Goal: Task Accomplishment & Management: Use online tool/utility

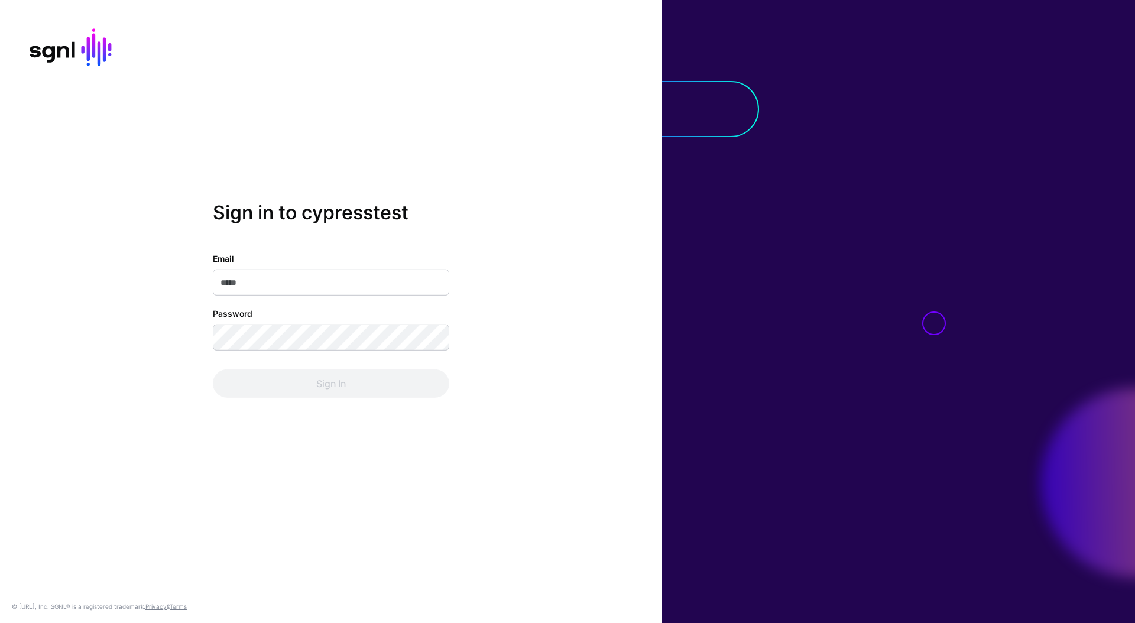
click at [339, 293] on input "Email" at bounding box center [331, 283] width 236 height 26
click at [358, 281] on input "Email" at bounding box center [331, 283] width 236 height 26
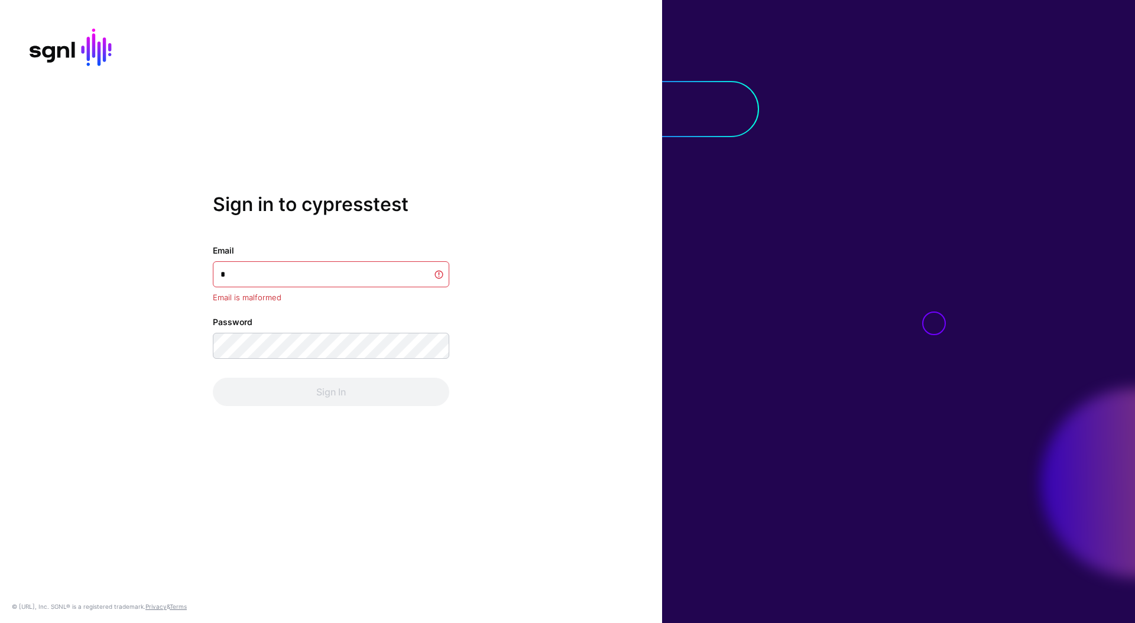
click at [475, 180] on div "Sign in to cypresstest Email * Email is malformed Password Sign In © [URL], Inc…" at bounding box center [331, 311] width 662 height 623
click at [437, 275] on input "*" at bounding box center [331, 274] width 236 height 26
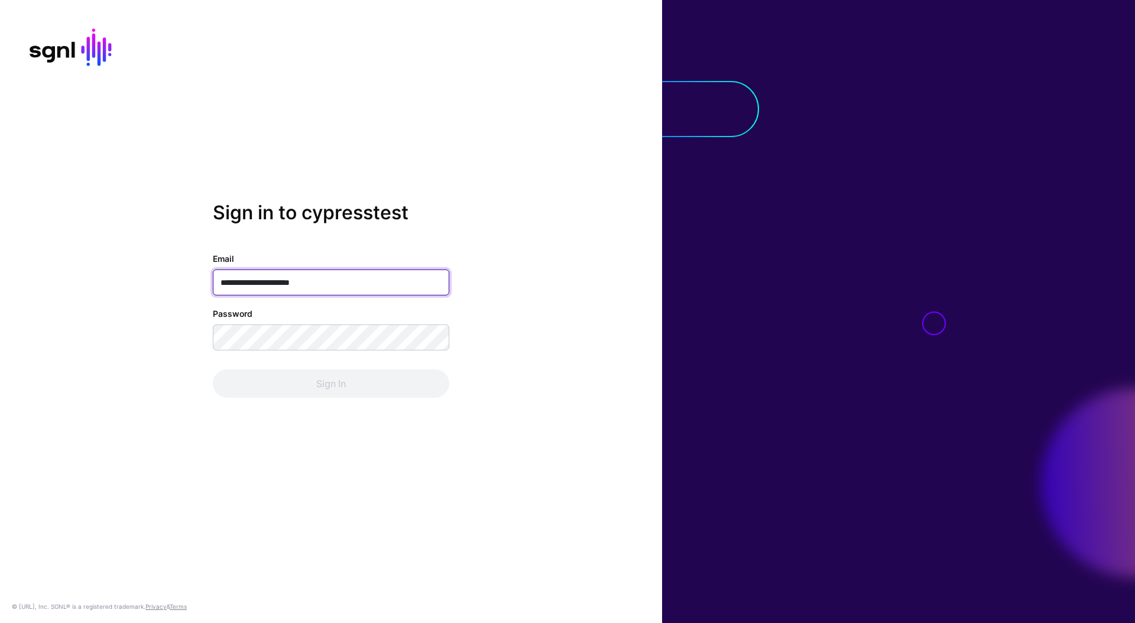
type input "**********"
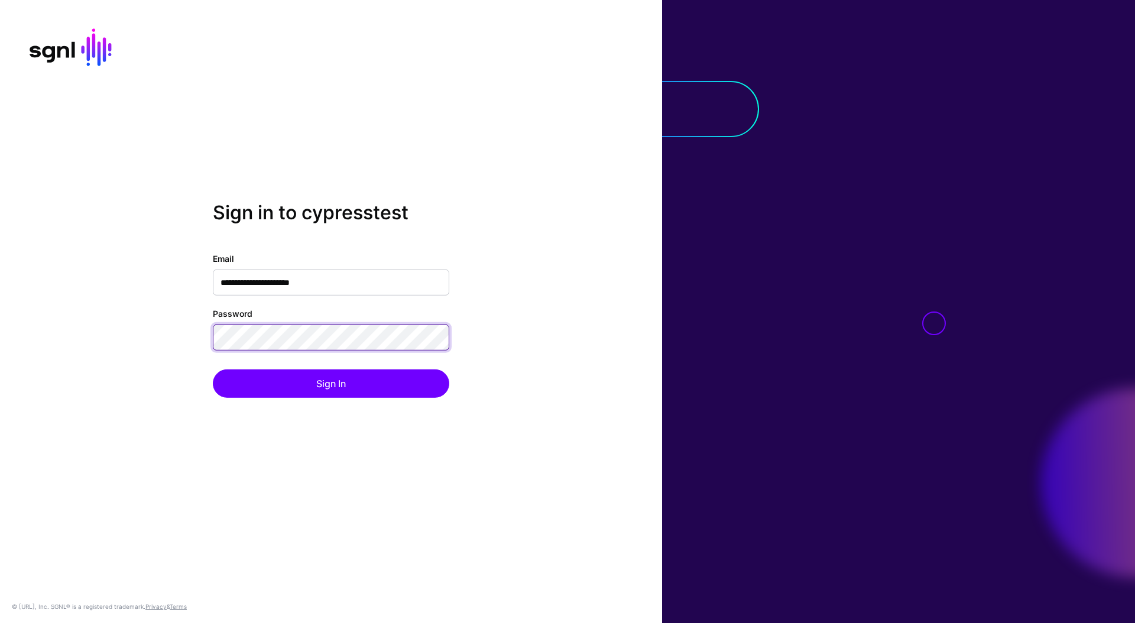
click at [213, 369] on button "Sign In" at bounding box center [331, 383] width 236 height 28
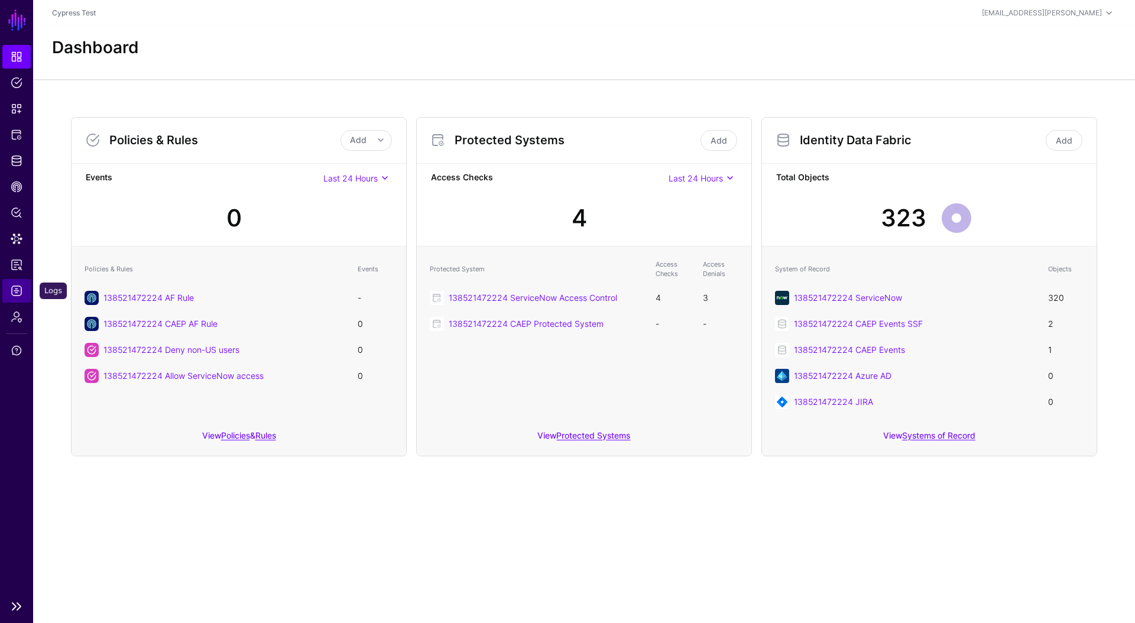
click at [24, 285] on link "Logs" at bounding box center [16, 291] width 28 height 24
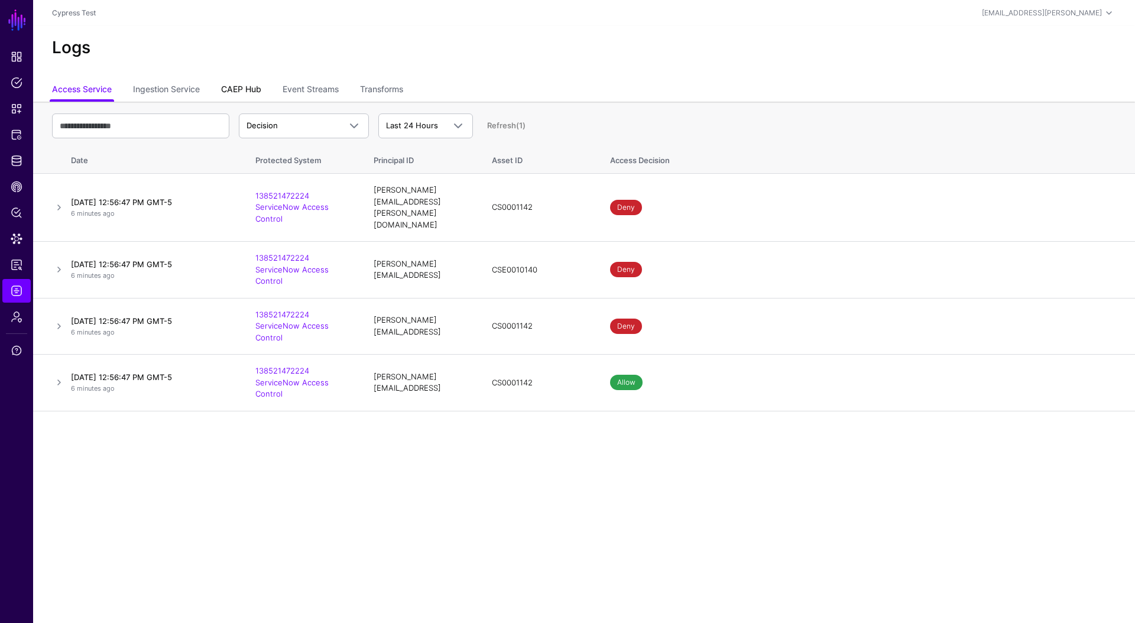
click at [230, 89] on link "CAEP Hub" at bounding box center [241, 90] width 40 height 22
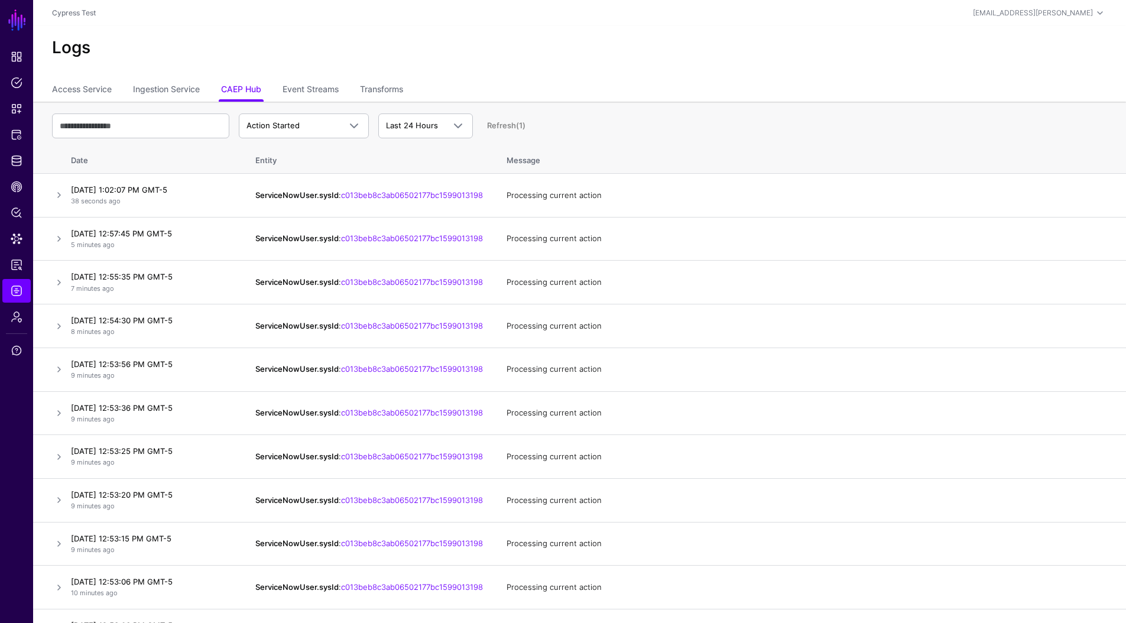
click at [330, 139] on div "Action Started Action Started Action Completed Action Errored Action Failed Rul…" at bounding box center [579, 126] width 1055 height 34
click at [329, 134] on link "Action Started" at bounding box center [304, 125] width 130 height 25
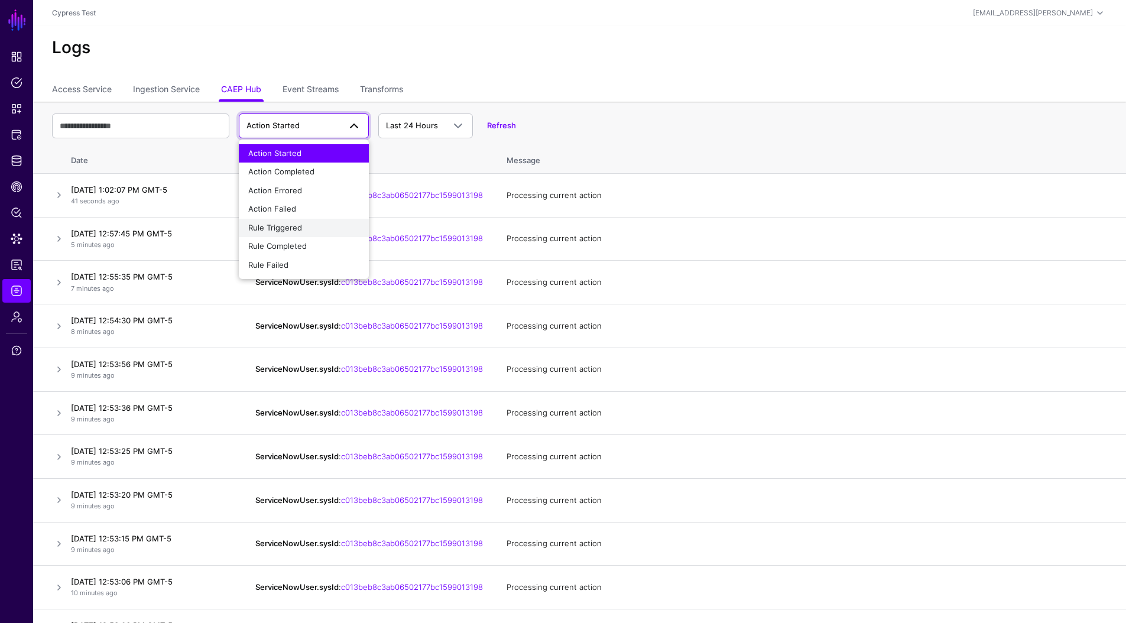
click at [311, 222] on div "Rule Triggered" at bounding box center [303, 228] width 111 height 12
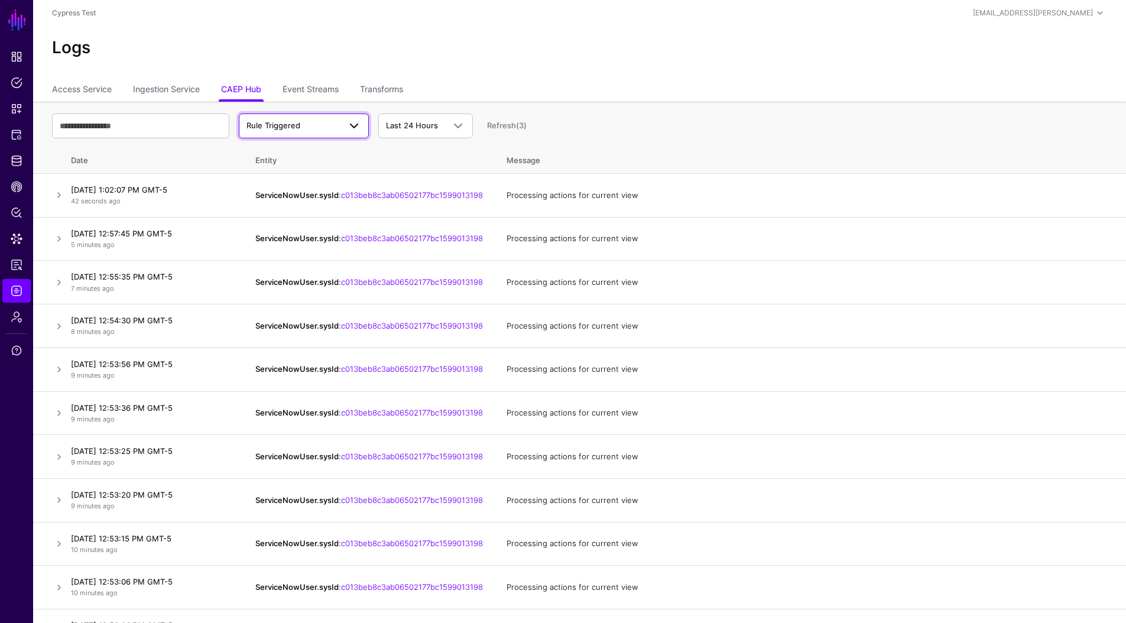
click at [326, 129] on span "Rule Triggered" at bounding box center [292, 126] width 93 height 12
click at [307, 245] on div "Rule Completed" at bounding box center [303, 247] width 111 height 12
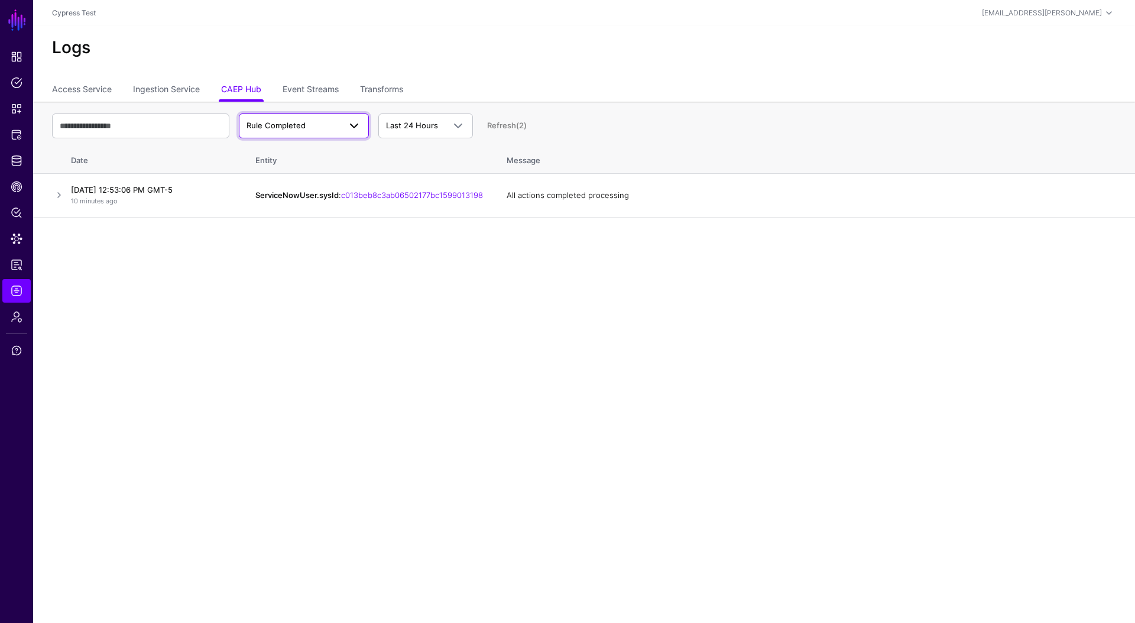
click at [302, 125] on span "Rule Completed" at bounding box center [275, 125] width 59 height 9
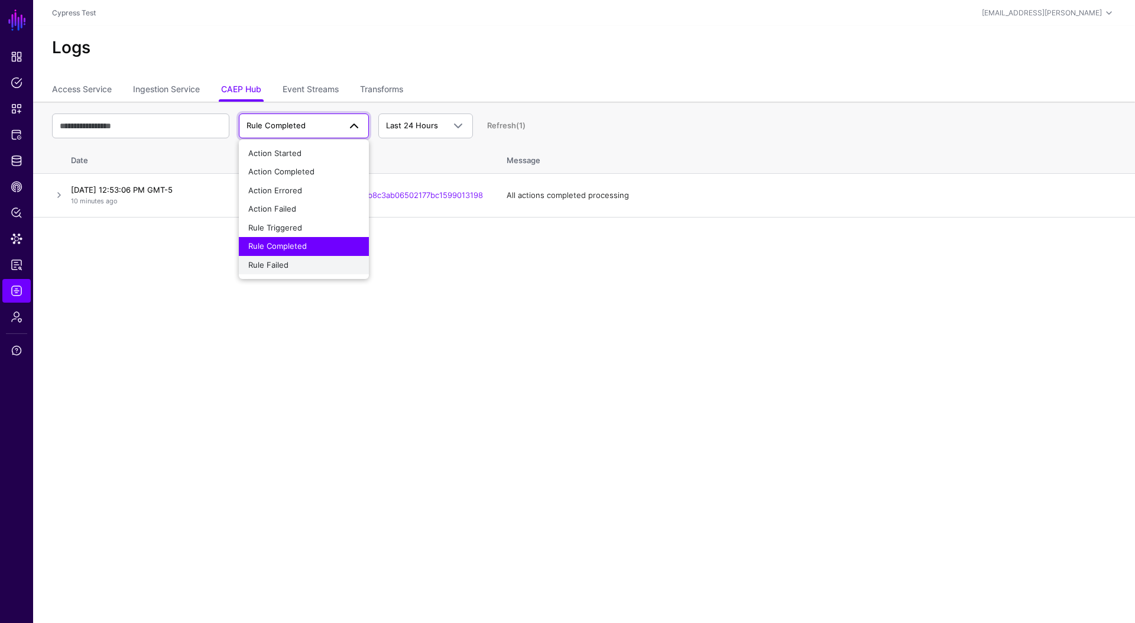
click at [291, 262] on div "Rule Failed" at bounding box center [303, 265] width 111 height 12
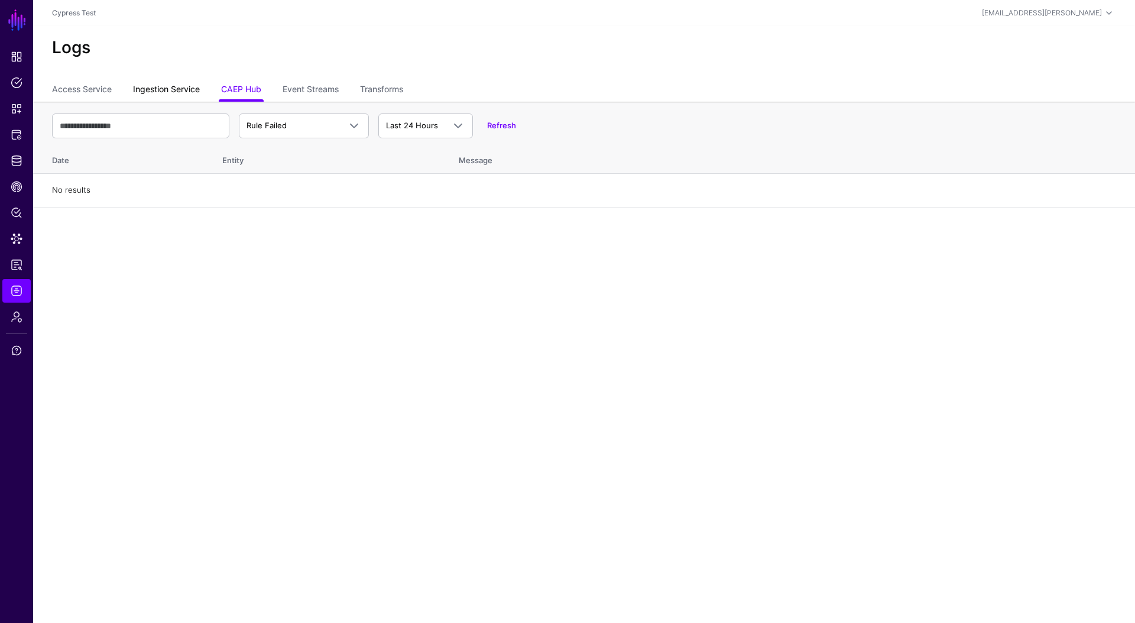
click at [170, 86] on link "Ingestion Service" at bounding box center [166, 90] width 67 height 22
click at [92, 85] on link "Access Service" at bounding box center [82, 90] width 60 height 22
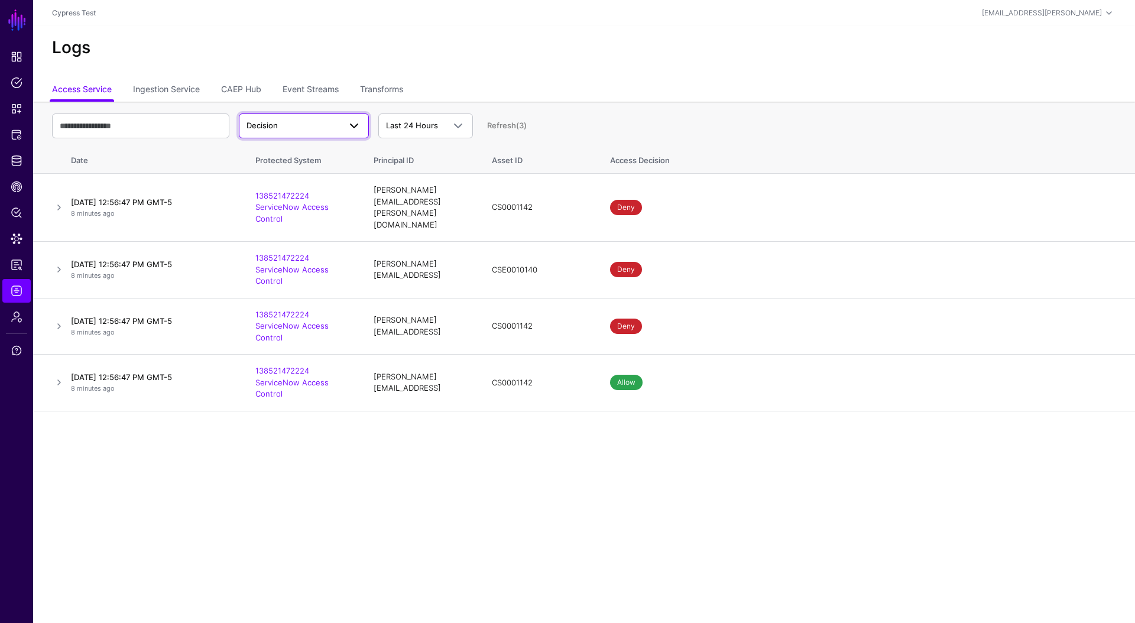
click at [316, 128] on span "Decision" at bounding box center [292, 126] width 93 height 12
click at [230, 85] on link "CAEP Hub" at bounding box center [241, 90] width 40 height 22
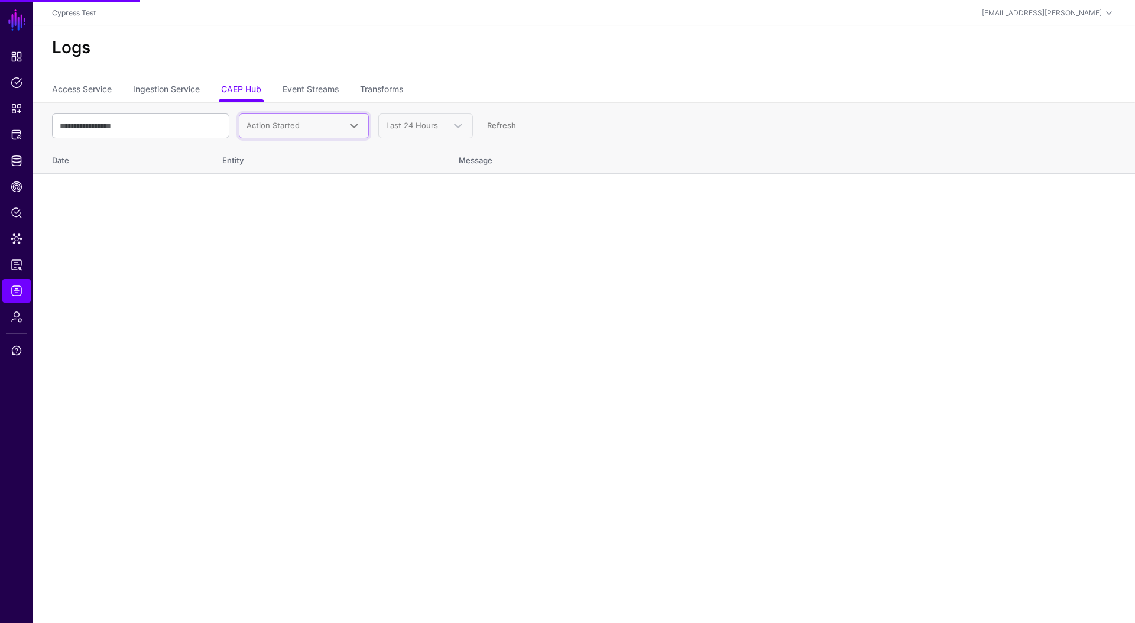
click at [293, 125] on span "Action Started" at bounding box center [272, 125] width 53 height 9
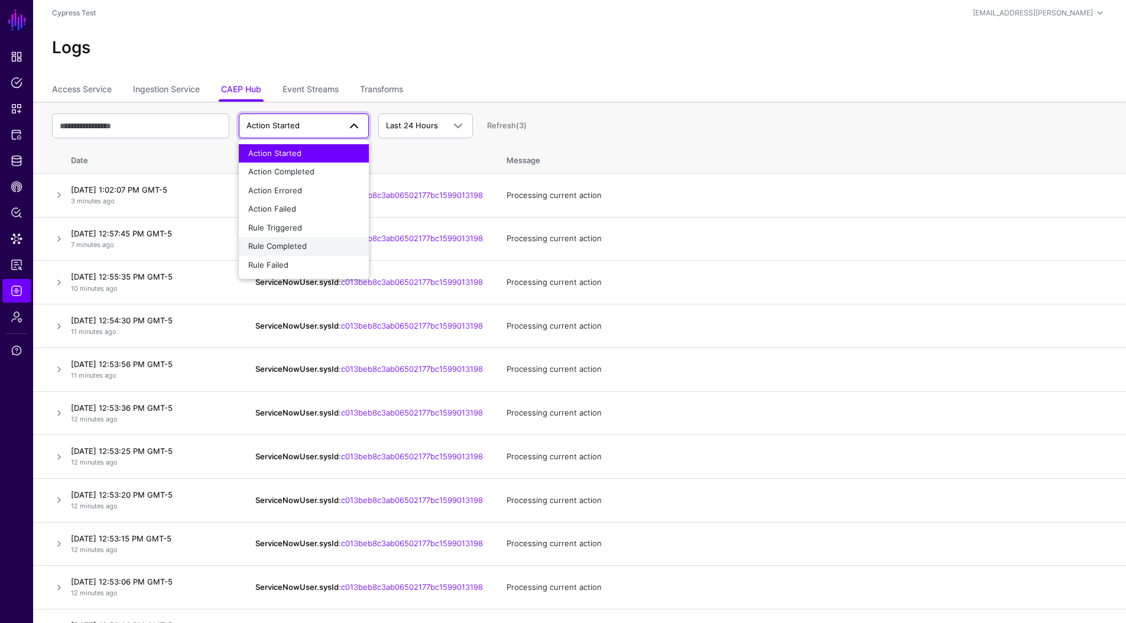
click at [294, 245] on span "Rule Completed" at bounding box center [277, 245] width 59 height 9
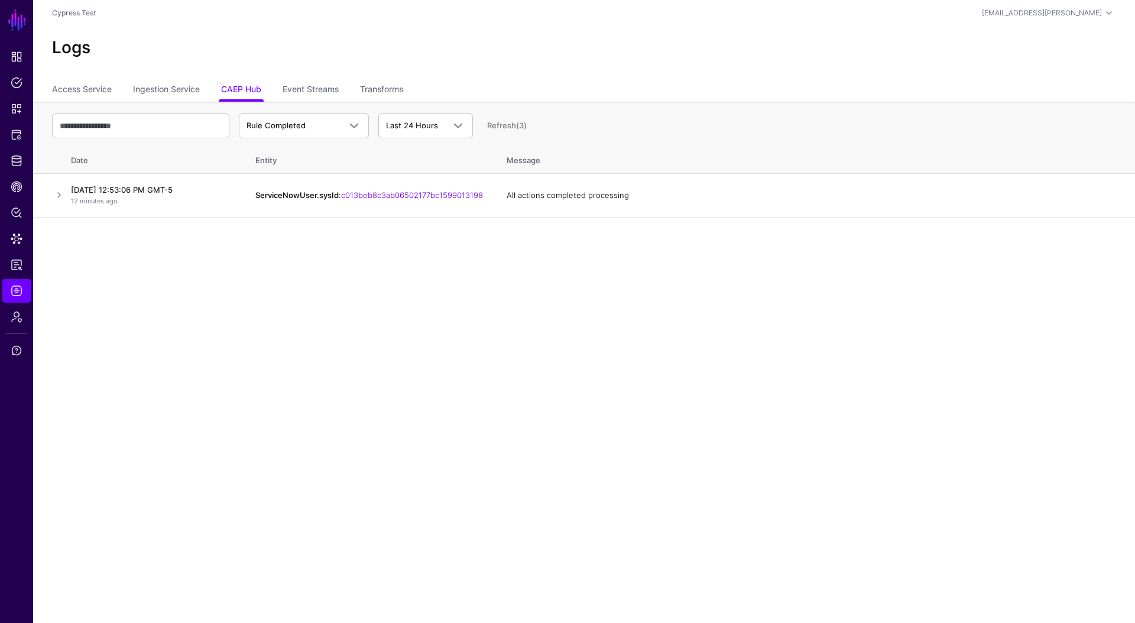
click at [494, 264] on main "SGNL Dashboard Policies Snippets Protected Systems Identity Data Fabric CAEP Hu…" at bounding box center [567, 311] width 1135 height 623
click at [62, 194] on link at bounding box center [59, 195] width 14 height 14
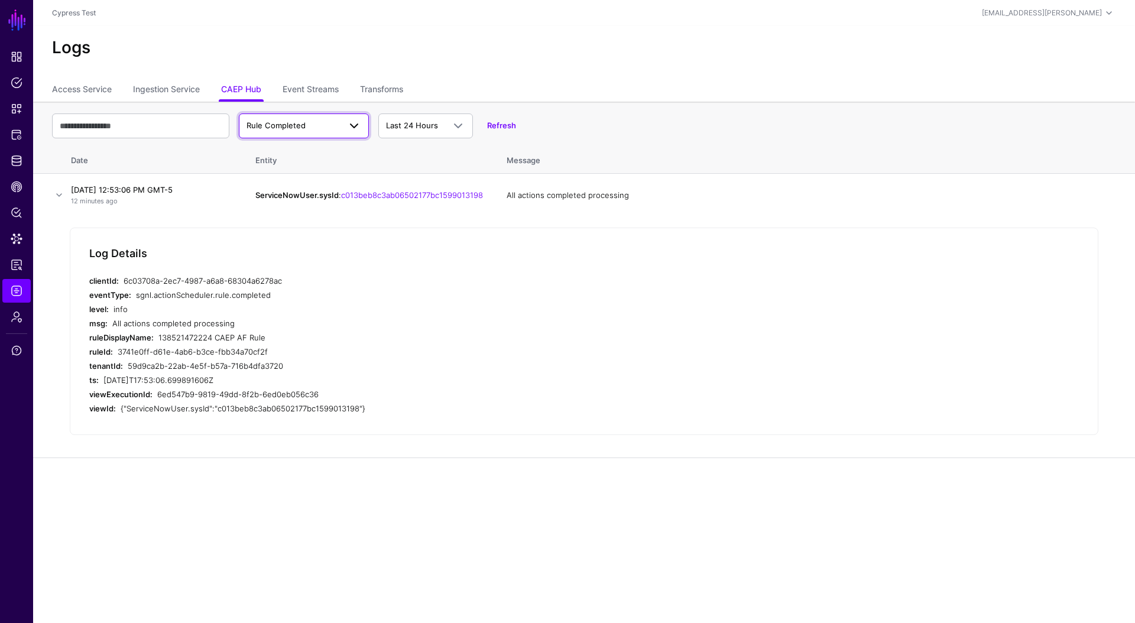
click at [324, 132] on span "Rule Completed" at bounding box center [303, 126] width 115 height 14
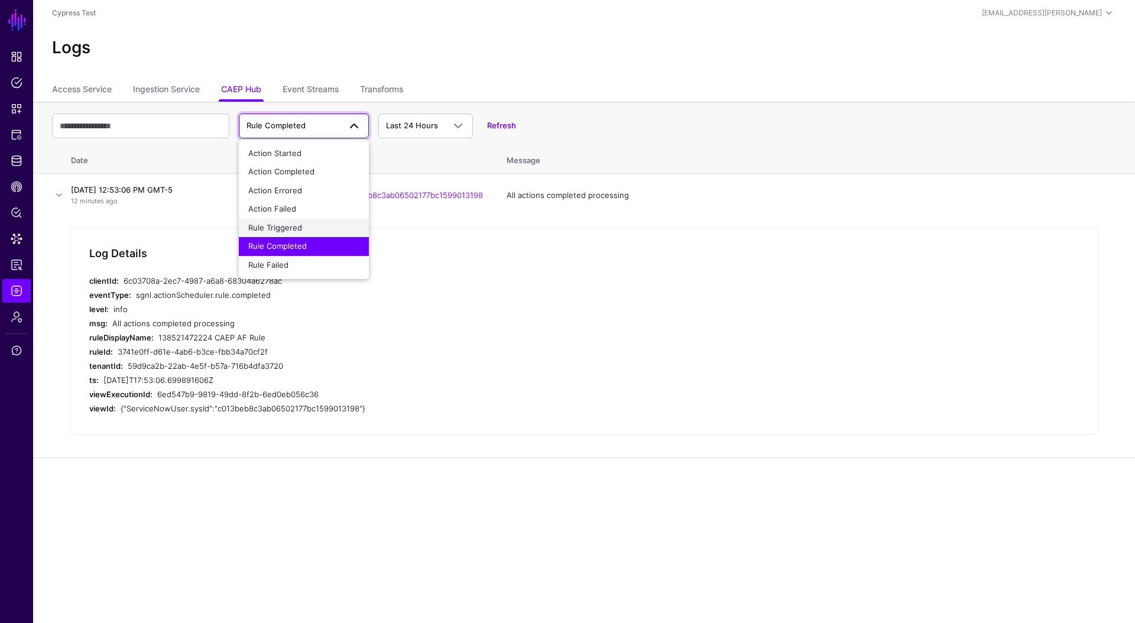
click at [306, 223] on div "Rule Triggered" at bounding box center [303, 228] width 111 height 12
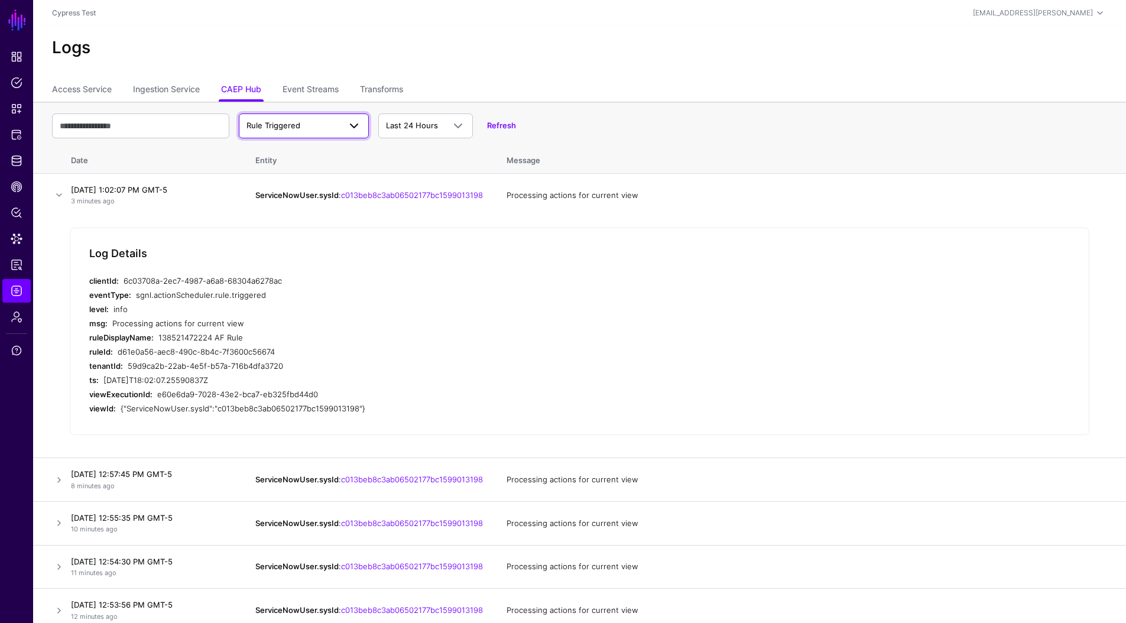
click at [338, 134] on link "Rule Triggered" at bounding box center [304, 125] width 130 height 25
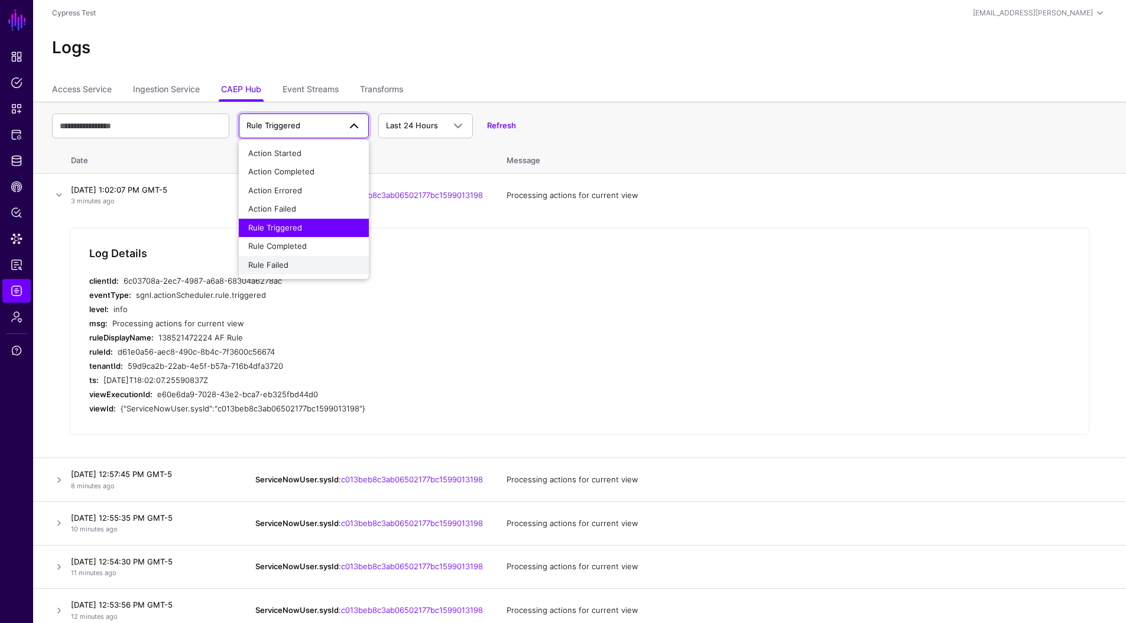
click at [291, 259] on div "Rule Failed" at bounding box center [303, 265] width 111 height 12
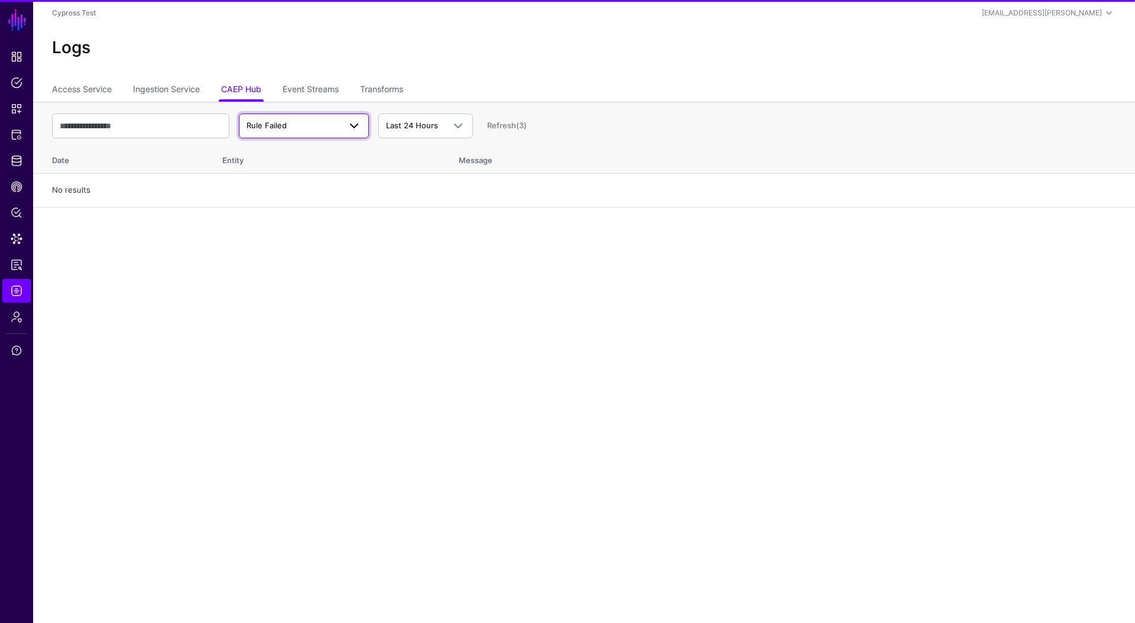
click at [342, 116] on link "Rule Failed" at bounding box center [304, 125] width 130 height 25
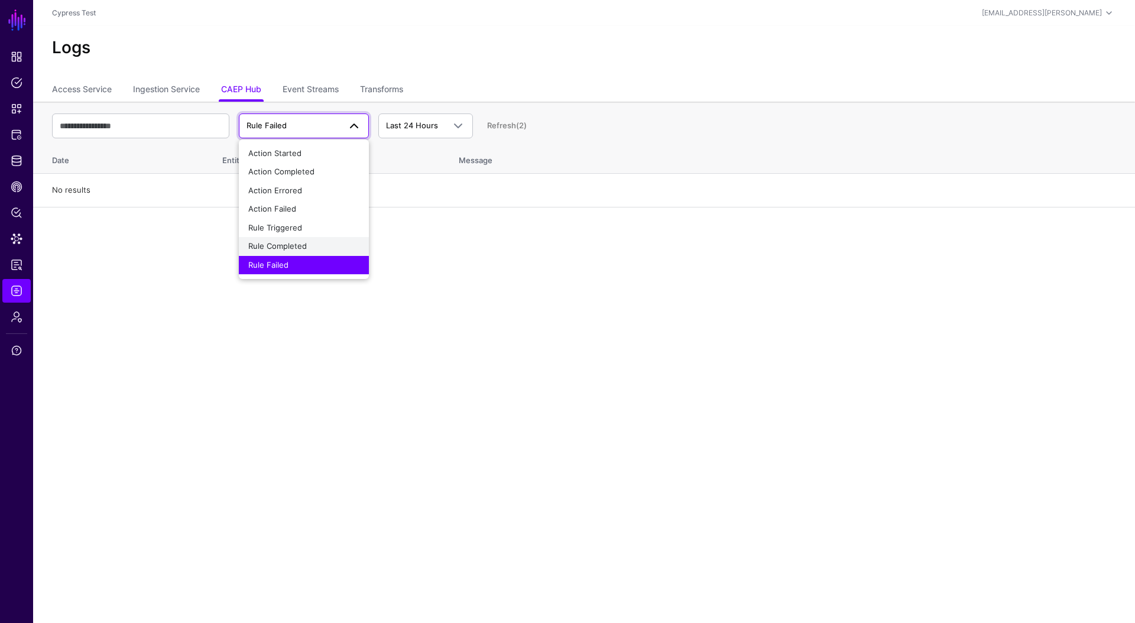
click at [320, 246] on div "Rule Completed" at bounding box center [303, 247] width 111 height 12
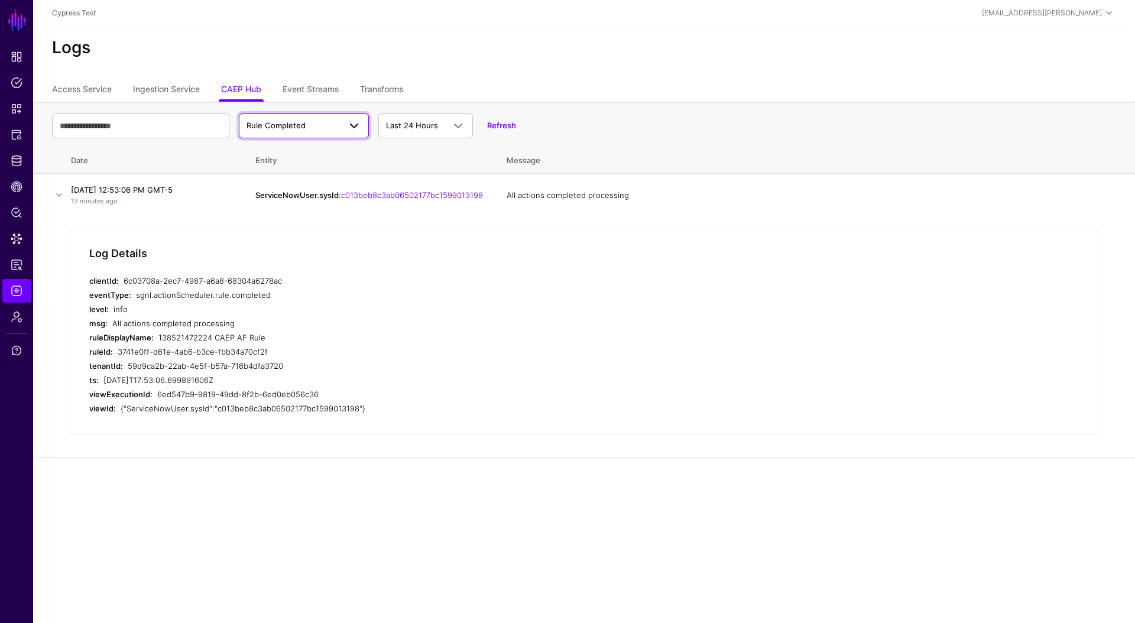
click at [343, 132] on span at bounding box center [350, 126] width 21 height 14
click at [295, 165] on button "Action Completed" at bounding box center [304, 172] width 130 height 19
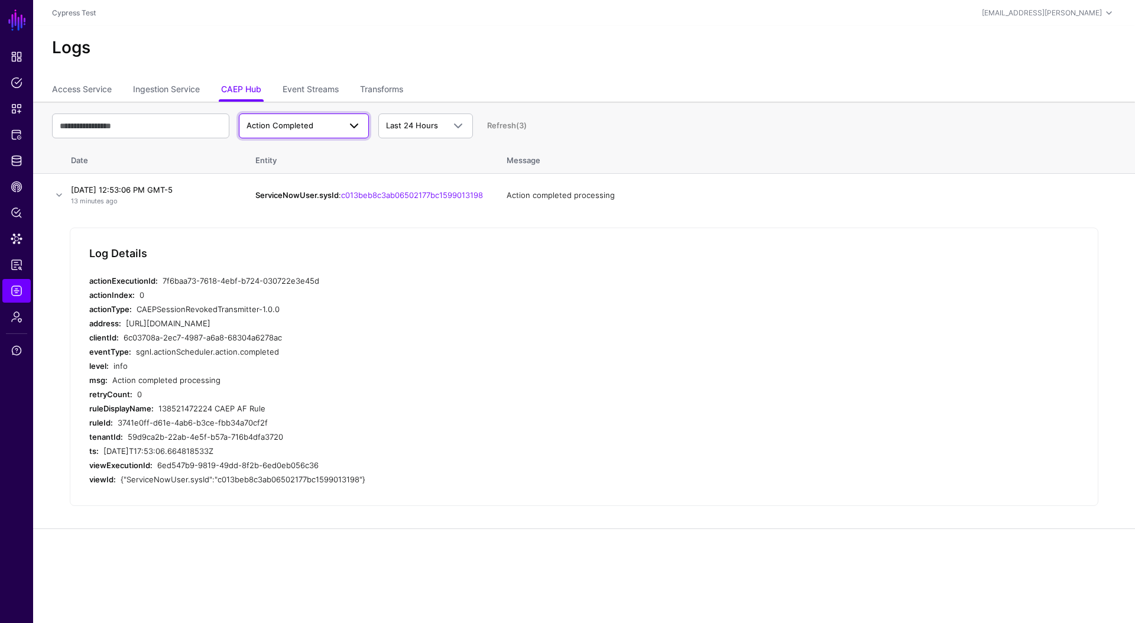
click at [345, 116] on link "Action Completed" at bounding box center [304, 125] width 130 height 25
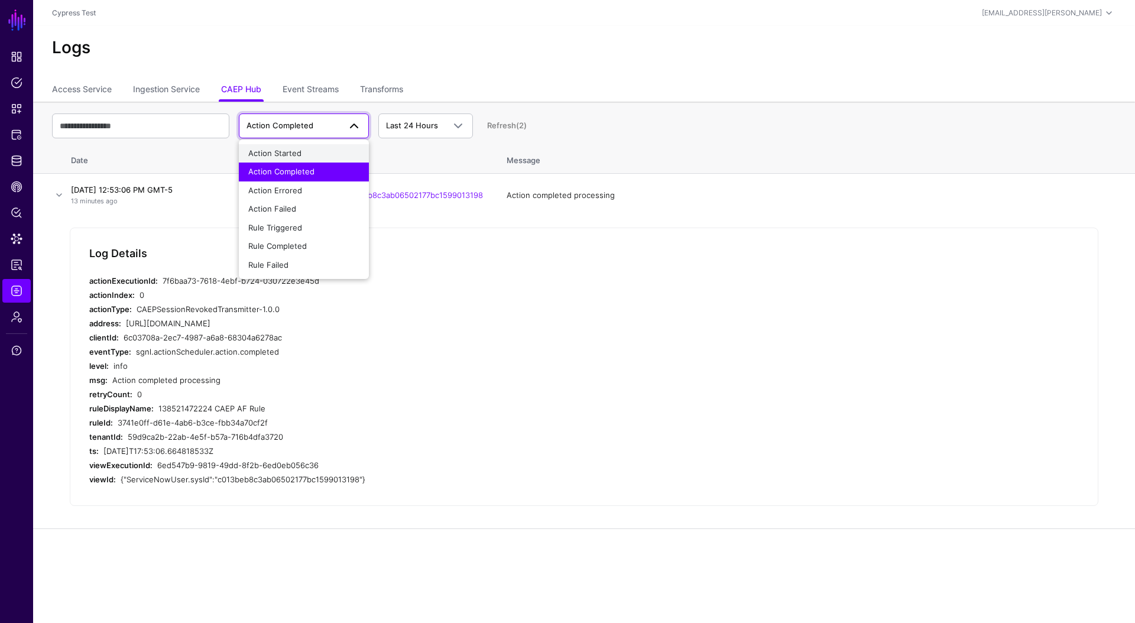
click at [308, 158] on div "Action Started" at bounding box center [303, 154] width 111 height 12
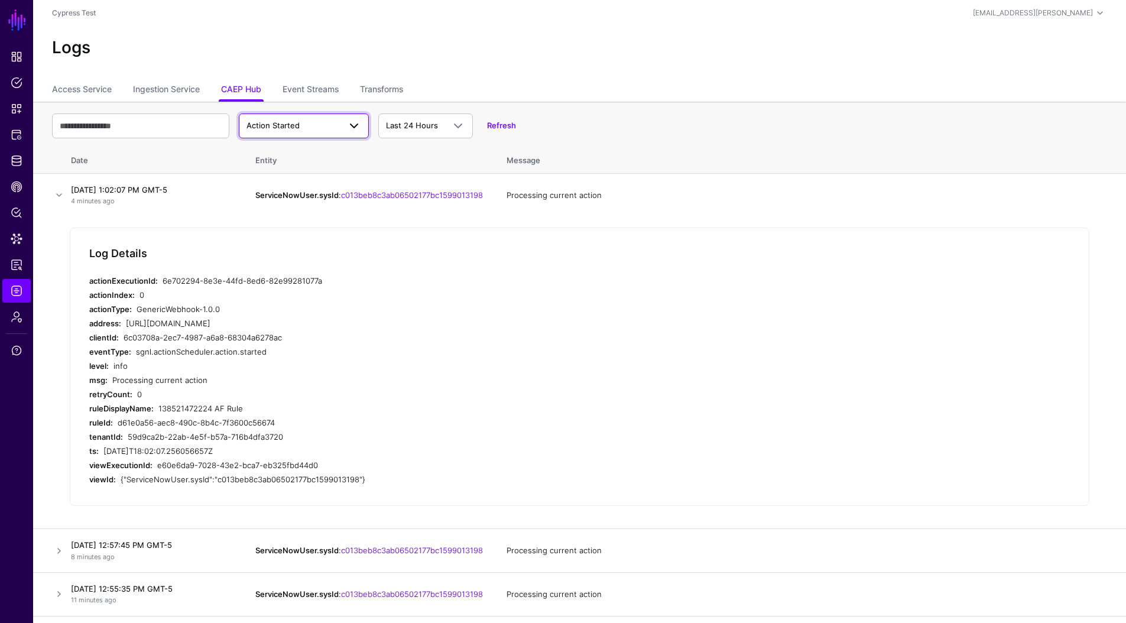
click at [333, 130] on span "Action Started" at bounding box center [292, 126] width 93 height 12
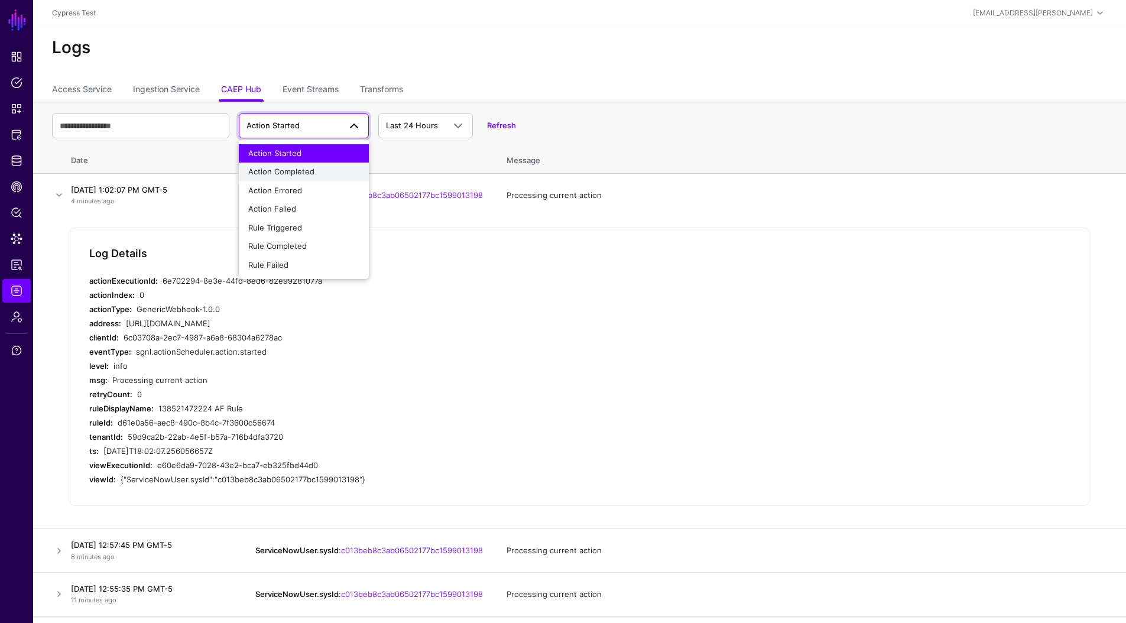
click at [314, 176] on div "Action Completed" at bounding box center [303, 172] width 111 height 12
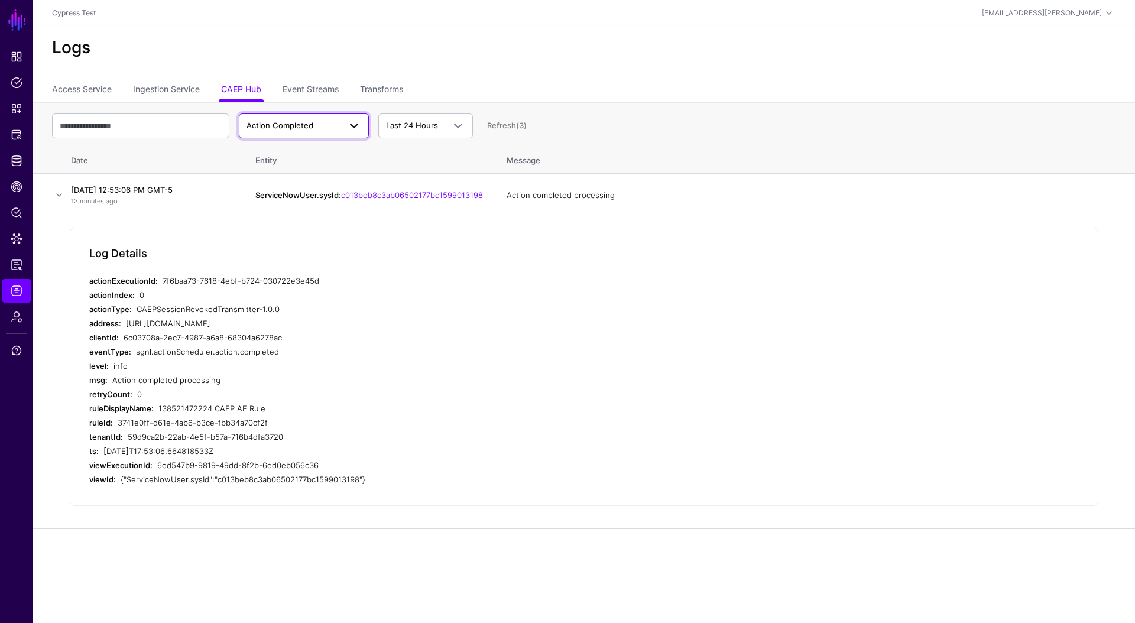
click at [310, 132] on span "Action Completed" at bounding box center [303, 126] width 115 height 14
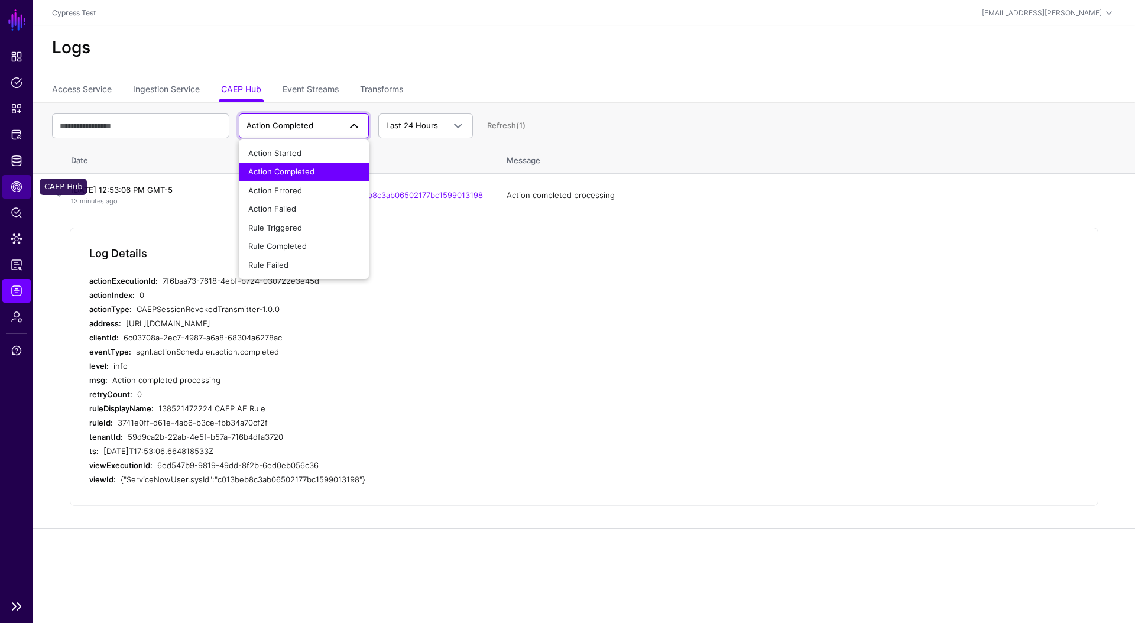
click at [26, 194] on link "CAEP Hub" at bounding box center [16, 187] width 28 height 24
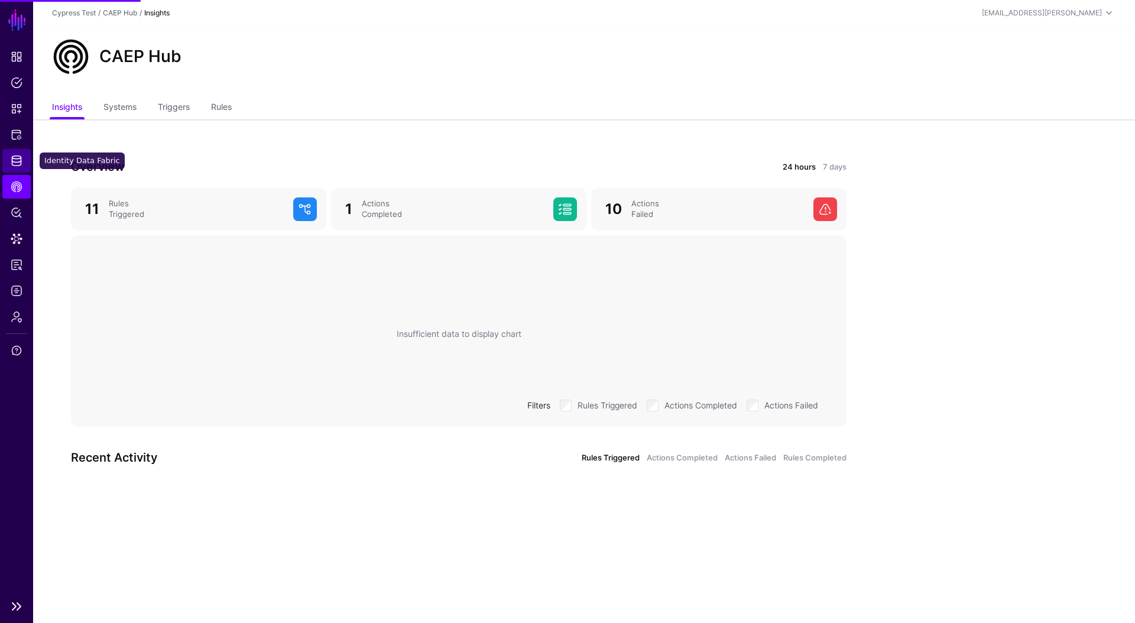
click at [24, 163] on link "Identity Data Fabric" at bounding box center [16, 161] width 28 height 24
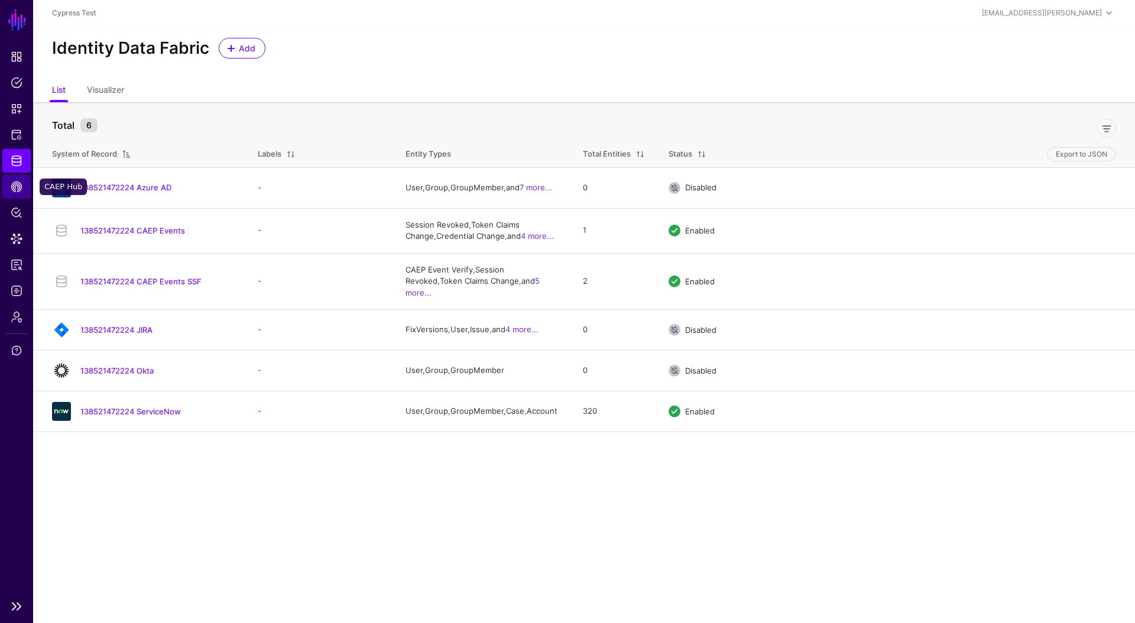
click at [29, 193] on link "CAEP Hub" at bounding box center [16, 187] width 28 height 24
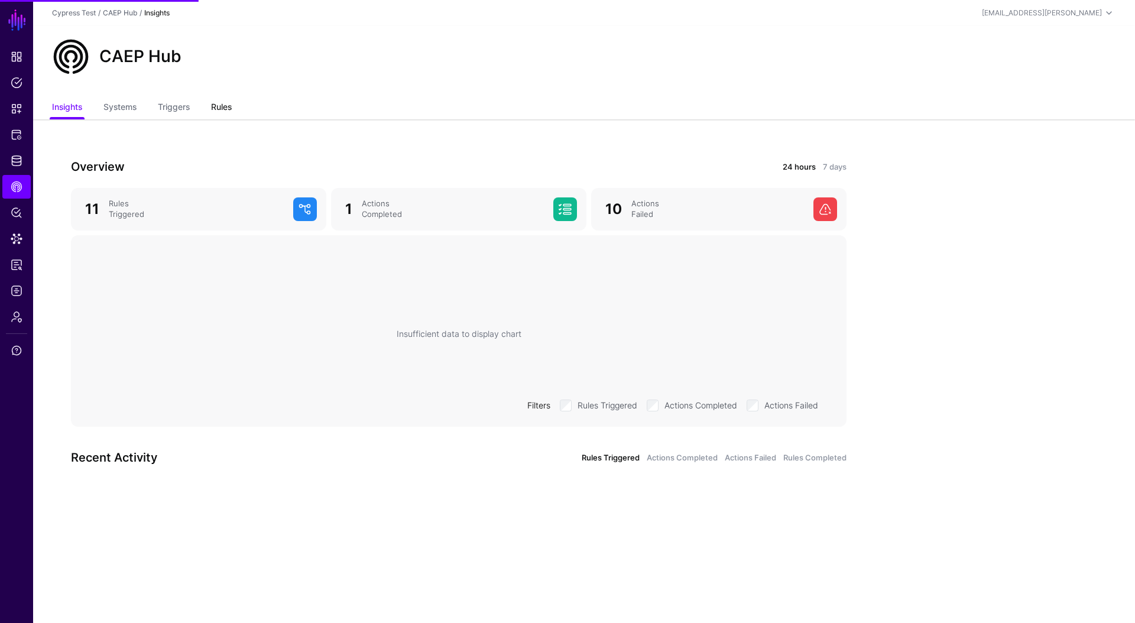
click at [229, 112] on link "Rules" at bounding box center [221, 108] width 21 height 22
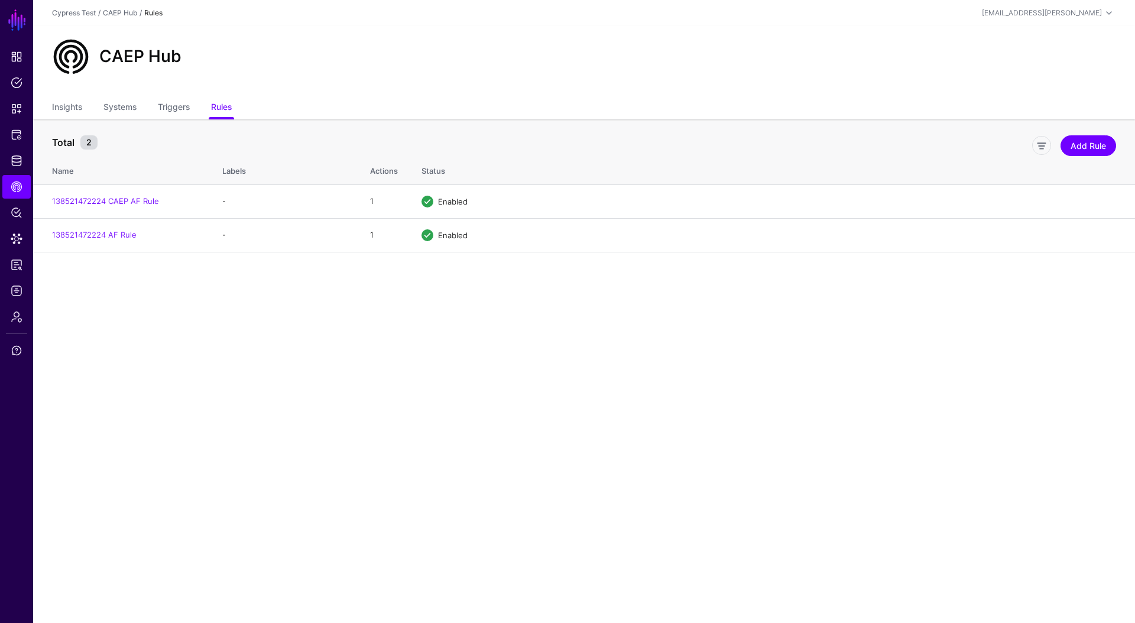
click at [384, 293] on main "SGNL Dashboard Policies Snippets Protected Systems Identity Data Fabric CAEP Hu…" at bounding box center [567, 311] width 1135 height 623
click at [110, 230] on link "138521472224 AF Rule" at bounding box center [94, 234] width 85 height 9
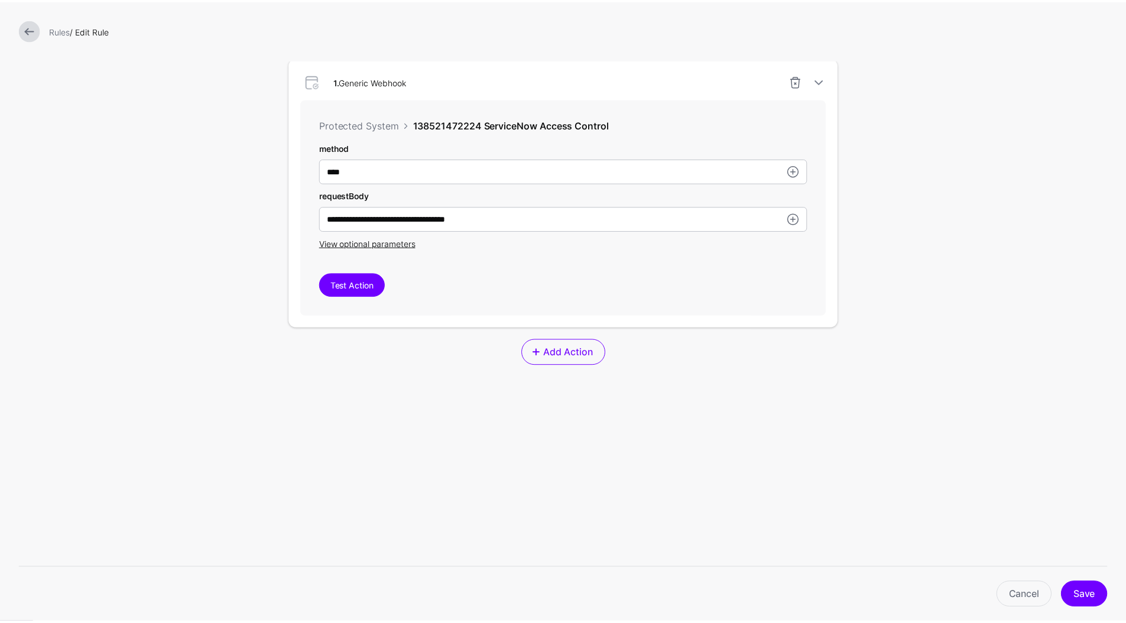
scroll to position [348, 0]
click at [363, 284] on button "Test Action" at bounding box center [355, 283] width 66 height 24
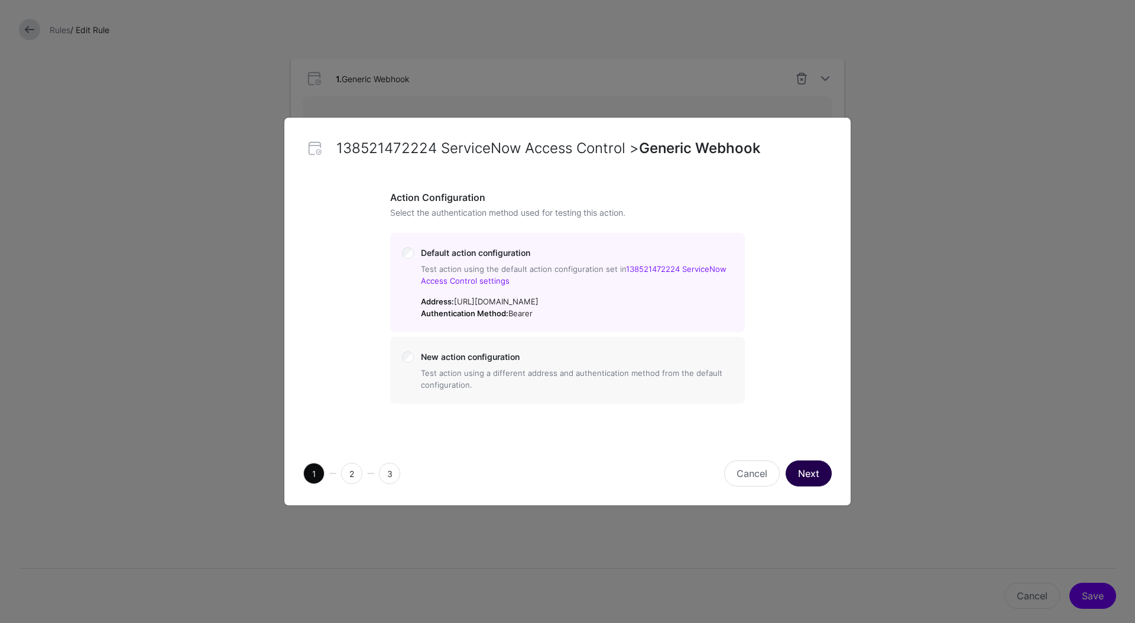
click at [803, 465] on button "Next" at bounding box center [808, 473] width 46 height 26
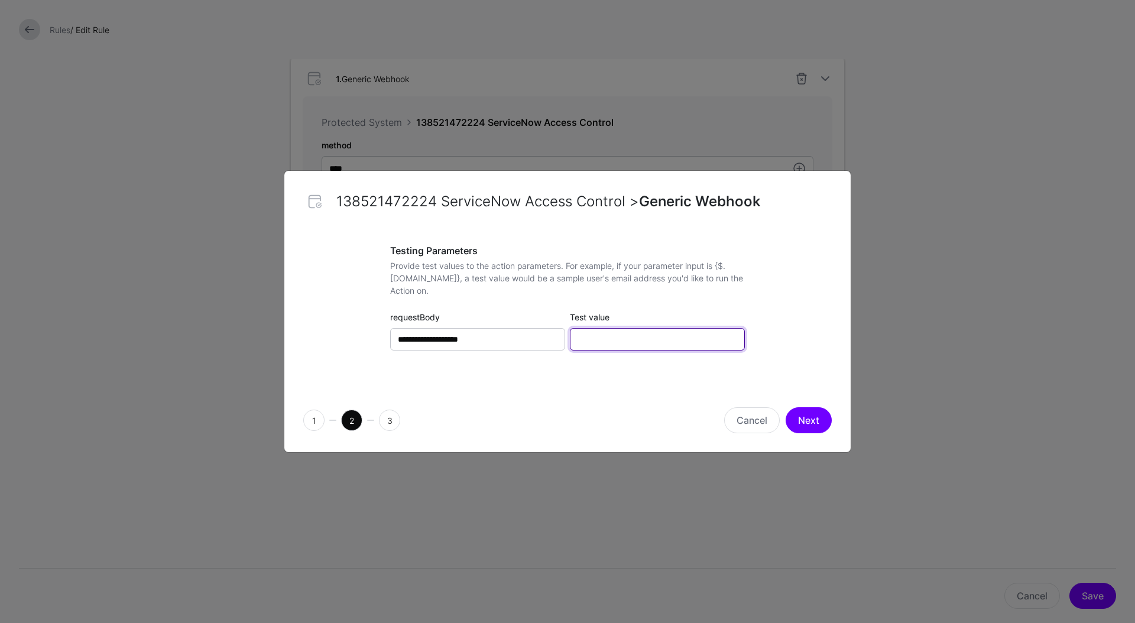
click at [674, 335] on input "Test value" at bounding box center [657, 339] width 175 height 22
type input "****"
click at [804, 414] on button "Next" at bounding box center [808, 420] width 46 height 26
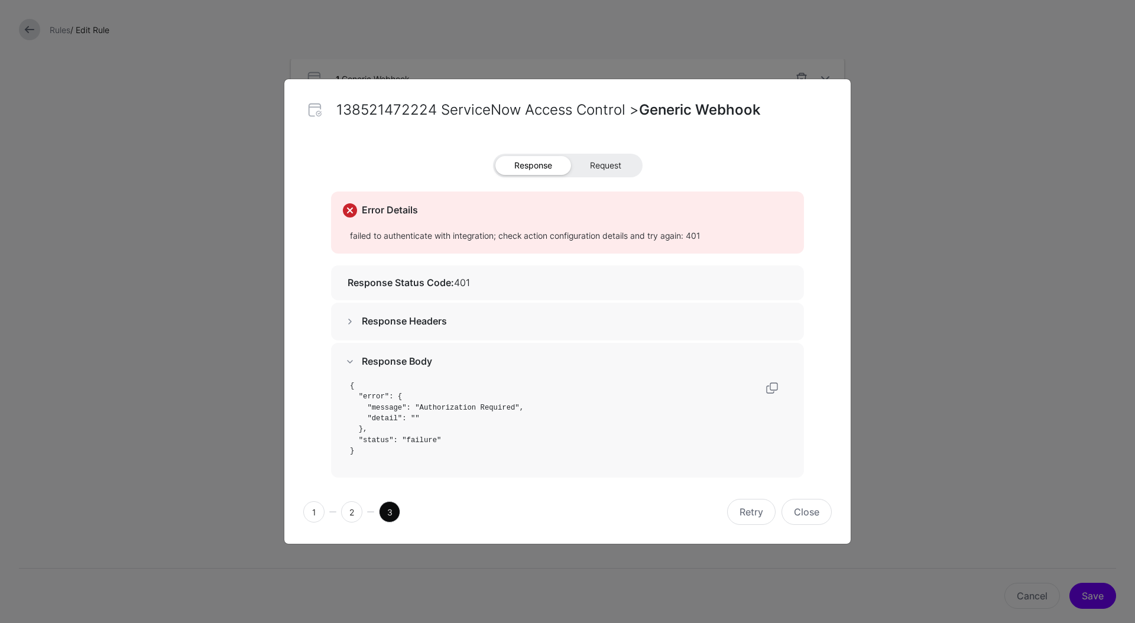
click at [595, 172] on span "Request" at bounding box center [605, 165] width 69 height 19
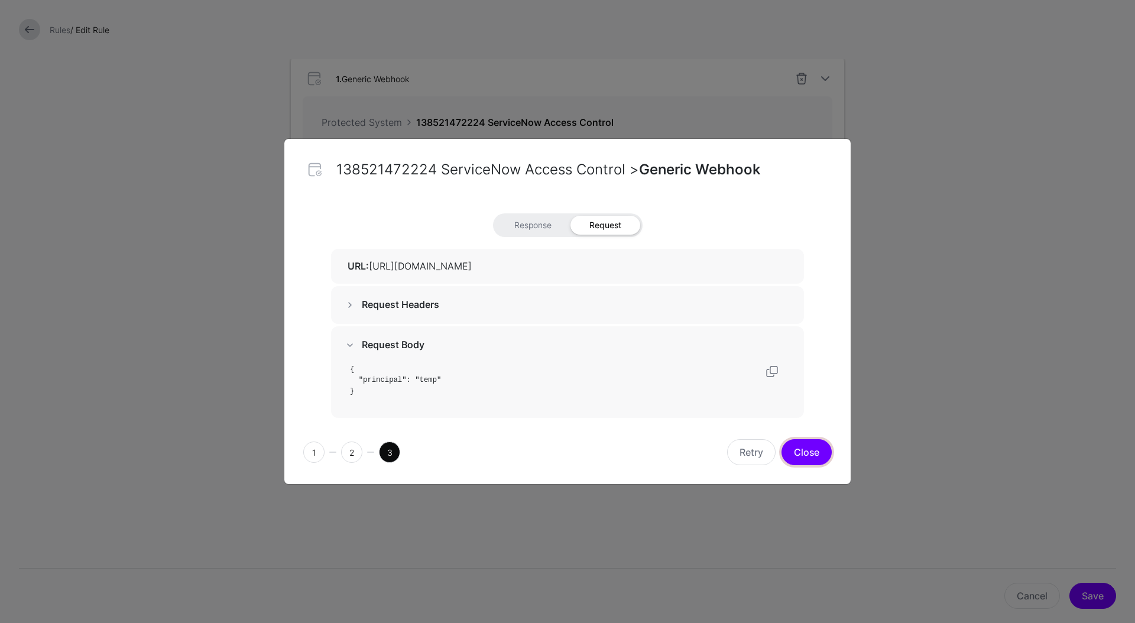
click at [794, 453] on button "Close" at bounding box center [806, 452] width 50 height 26
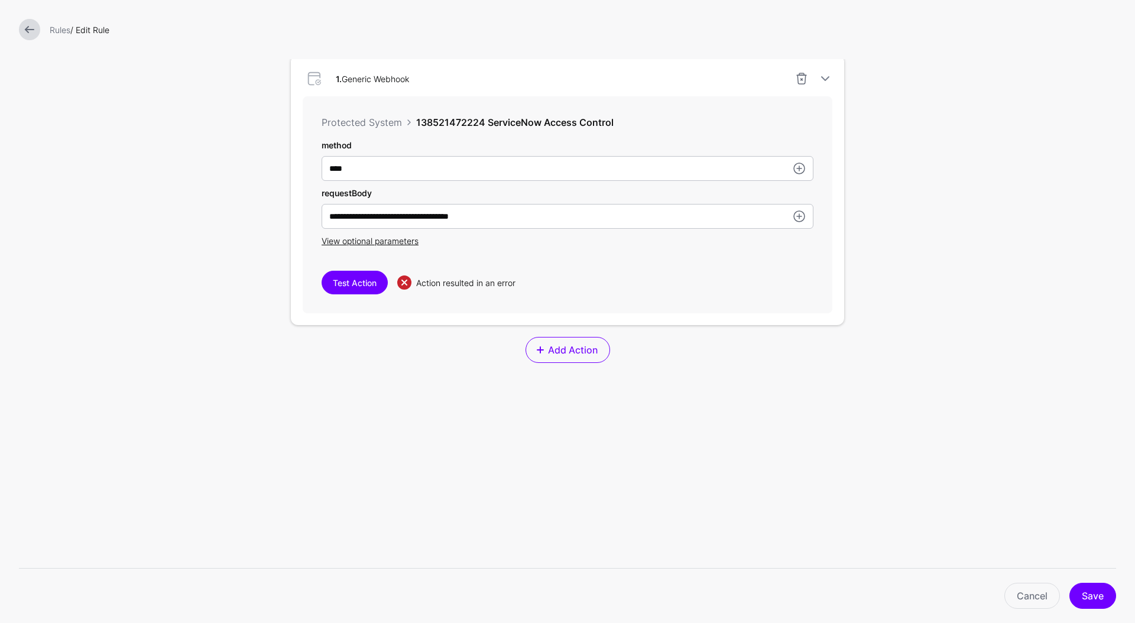
click at [37, 25] on link at bounding box center [29, 29] width 21 height 21
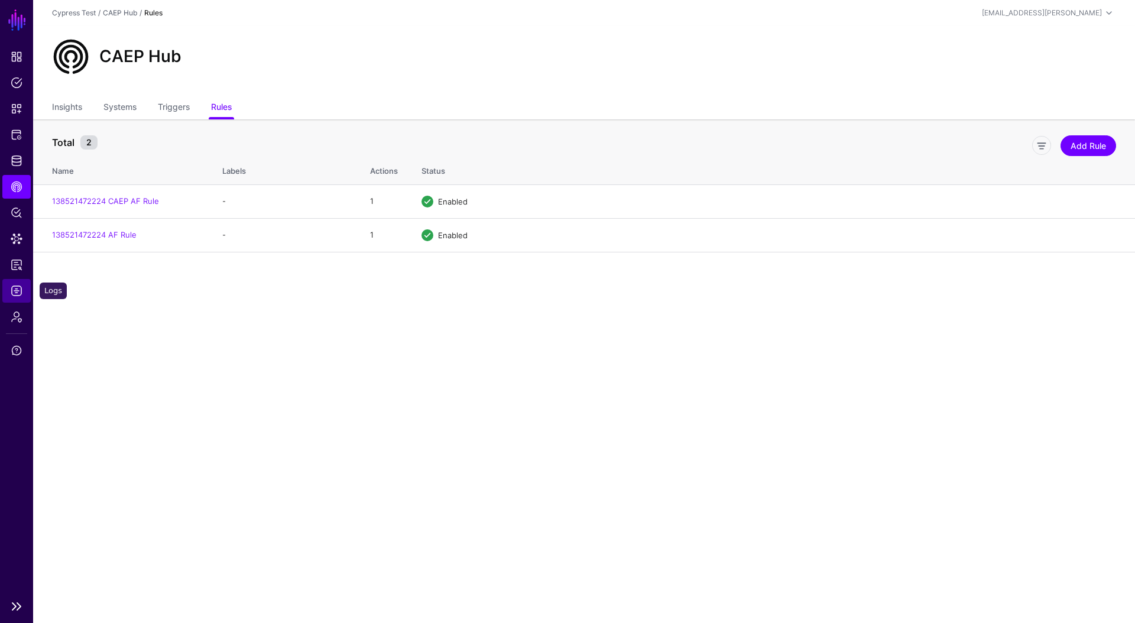
click at [3, 280] on link "Logs" at bounding box center [16, 291] width 28 height 24
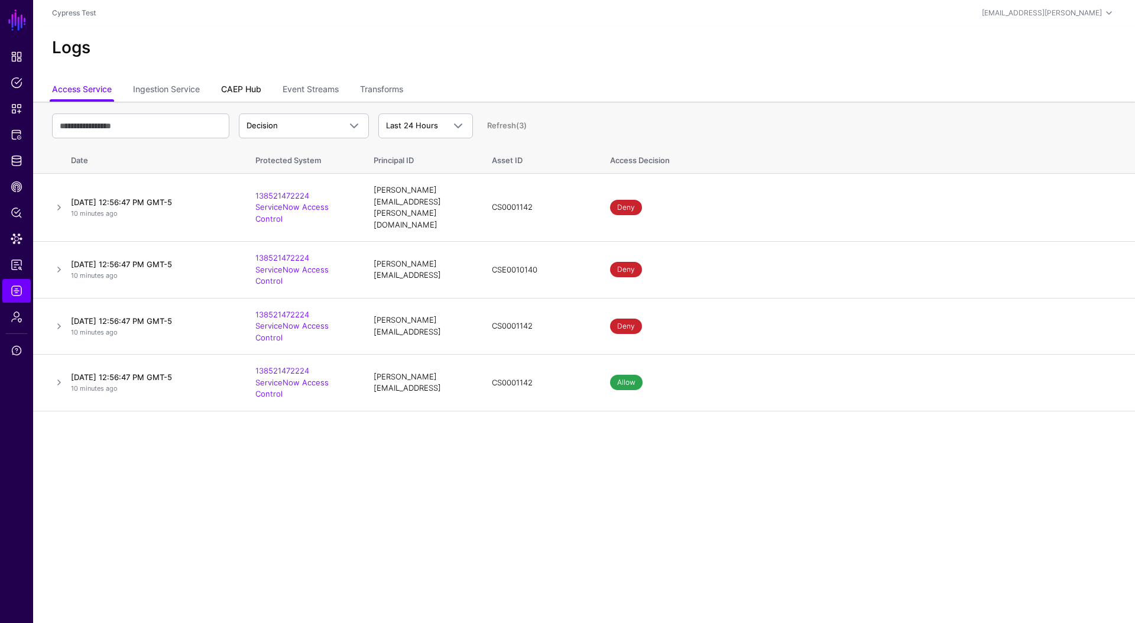
click at [246, 87] on link "CAEP Hub" at bounding box center [241, 90] width 40 height 22
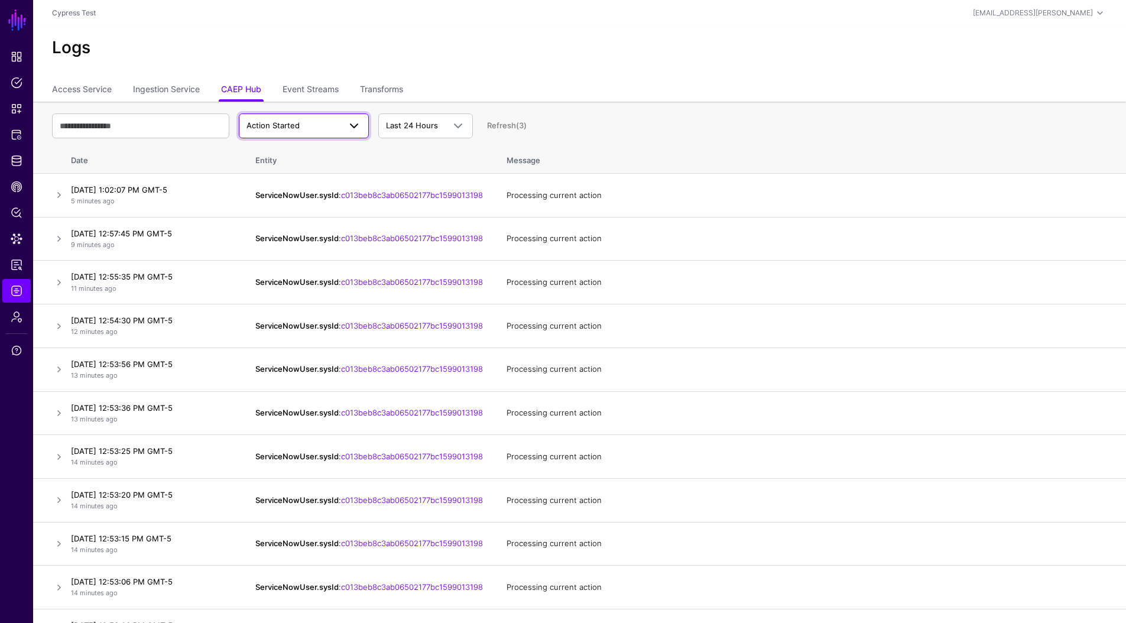
click at [285, 127] on span "Action Started" at bounding box center [272, 125] width 53 height 9
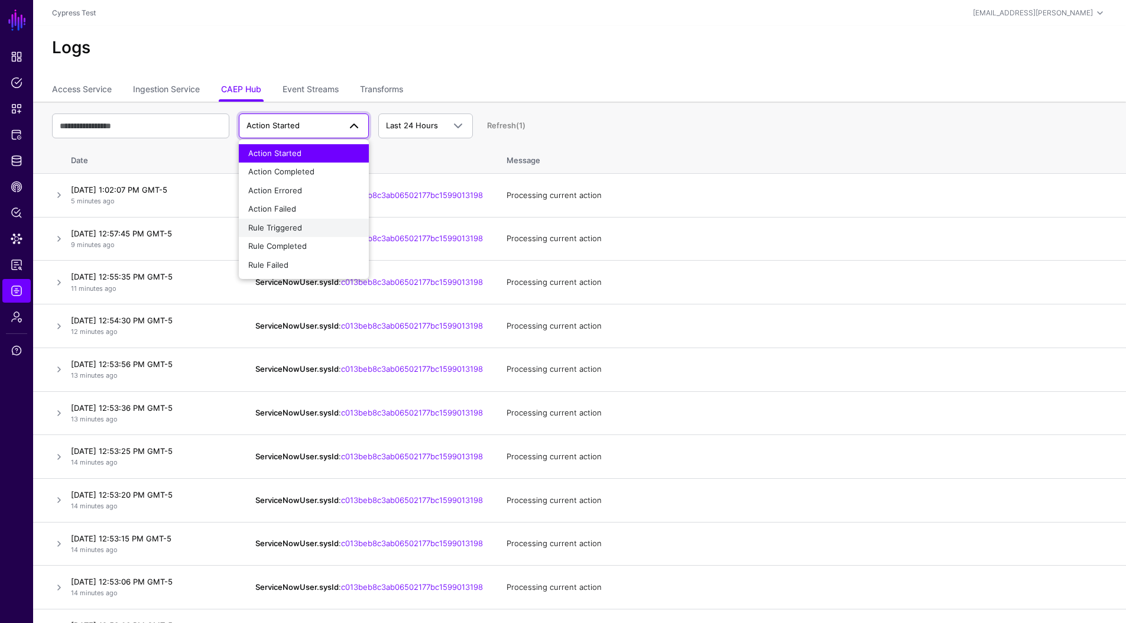
click at [296, 228] on span "Rule Triggered" at bounding box center [275, 227] width 54 height 9
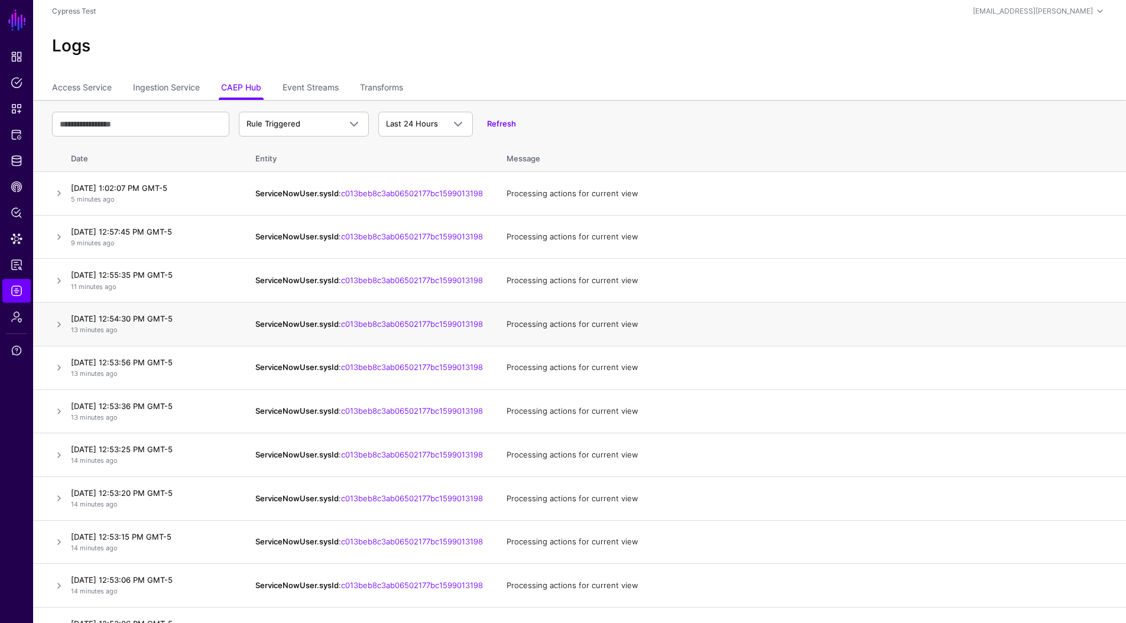
scroll to position [2, 0]
click at [336, 119] on span "Rule Triggered" at bounding box center [292, 124] width 93 height 12
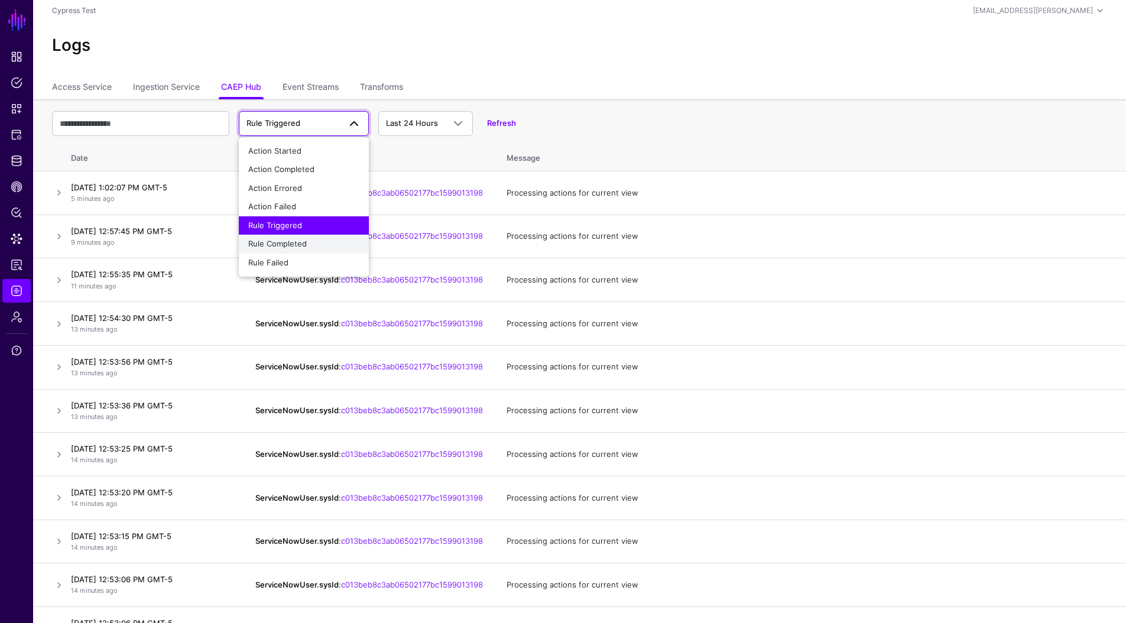
click at [314, 247] on div "Rule Completed" at bounding box center [303, 244] width 111 height 12
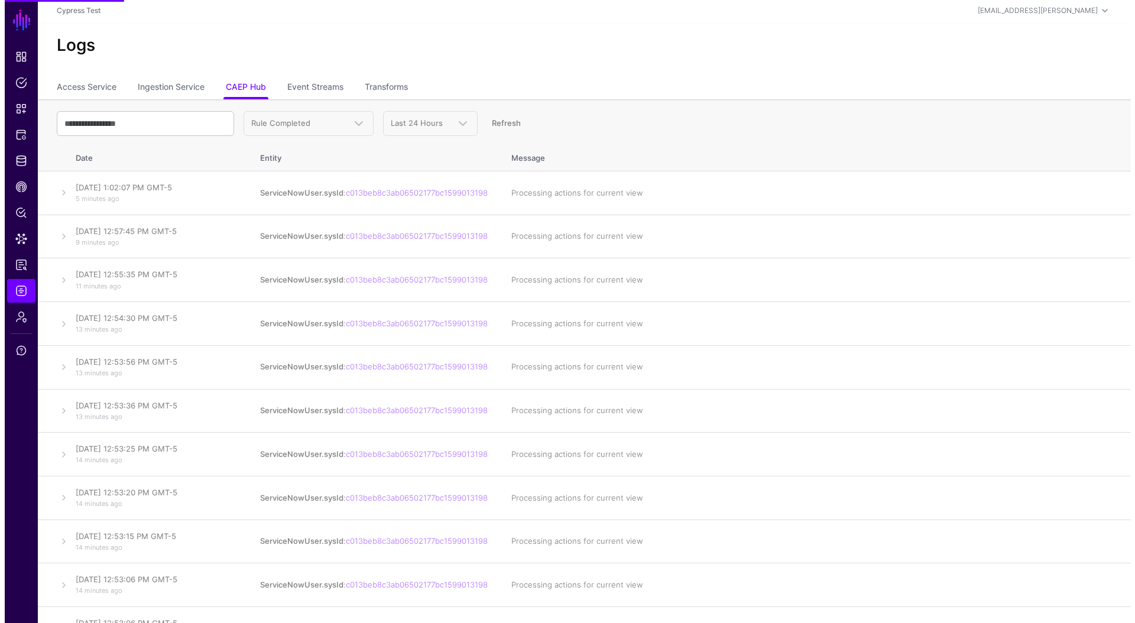
scroll to position [0, 0]
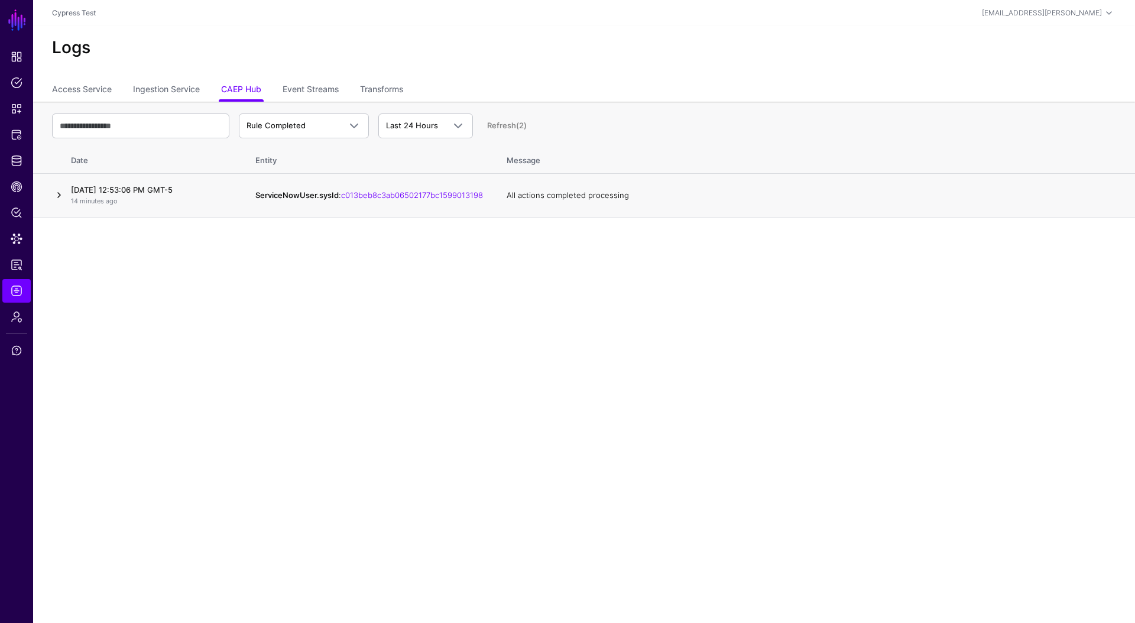
click at [57, 196] on link at bounding box center [59, 195] width 14 height 14
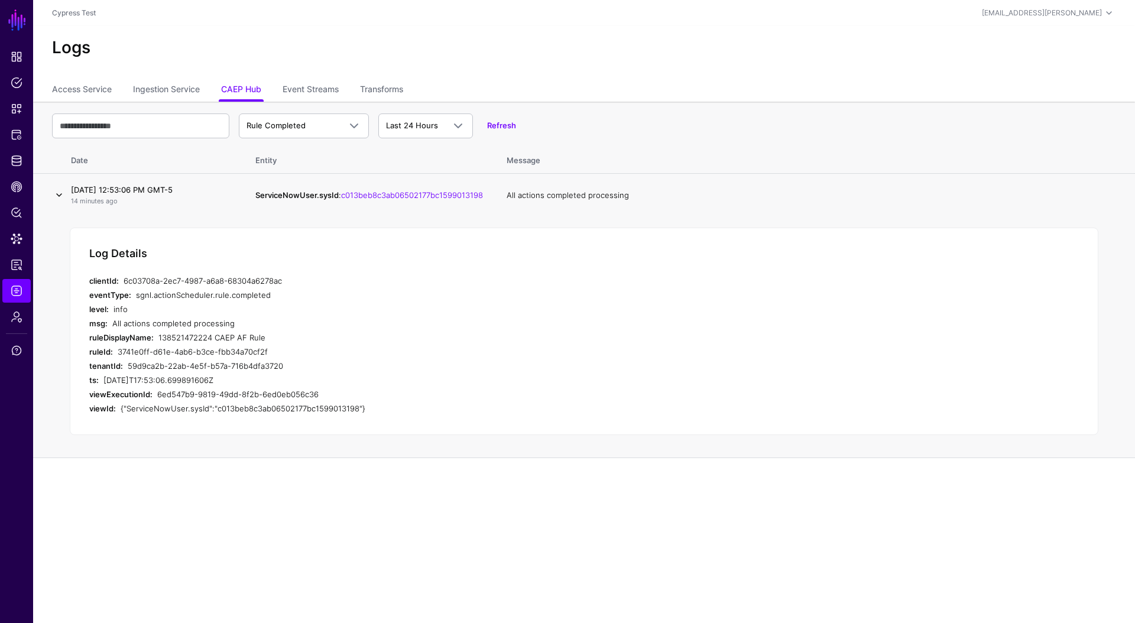
click at [57, 196] on link at bounding box center [59, 195] width 14 height 14
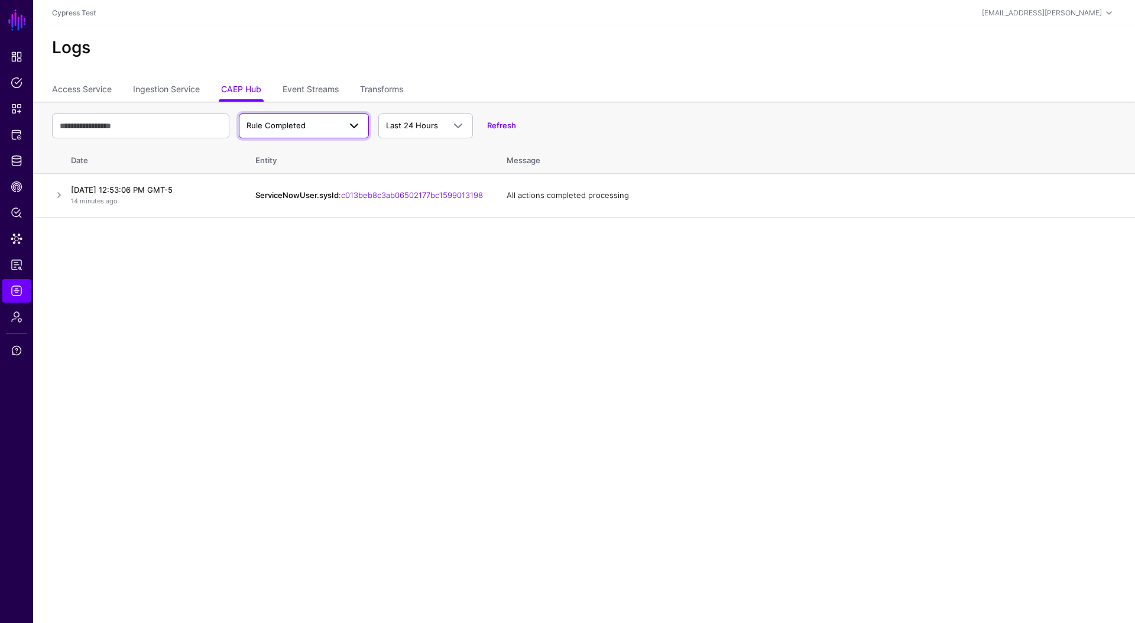
click at [281, 128] on span "Rule Completed" at bounding box center [275, 125] width 59 height 9
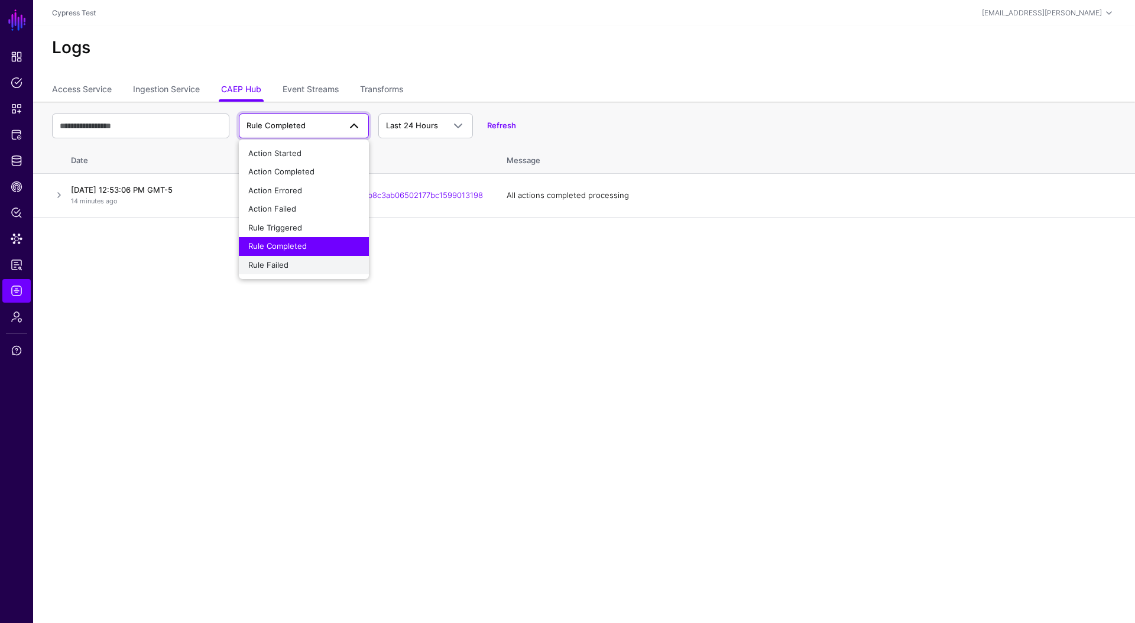
click at [276, 269] on span "Rule Failed" at bounding box center [268, 264] width 40 height 9
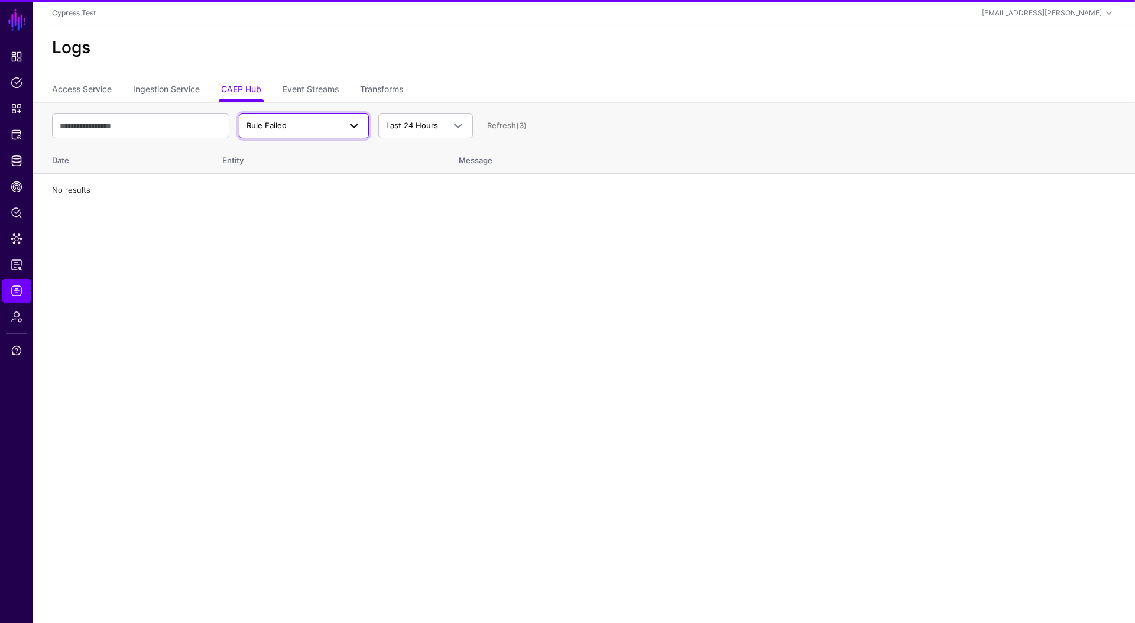
click at [271, 127] on span "Rule Failed" at bounding box center [266, 125] width 40 height 9
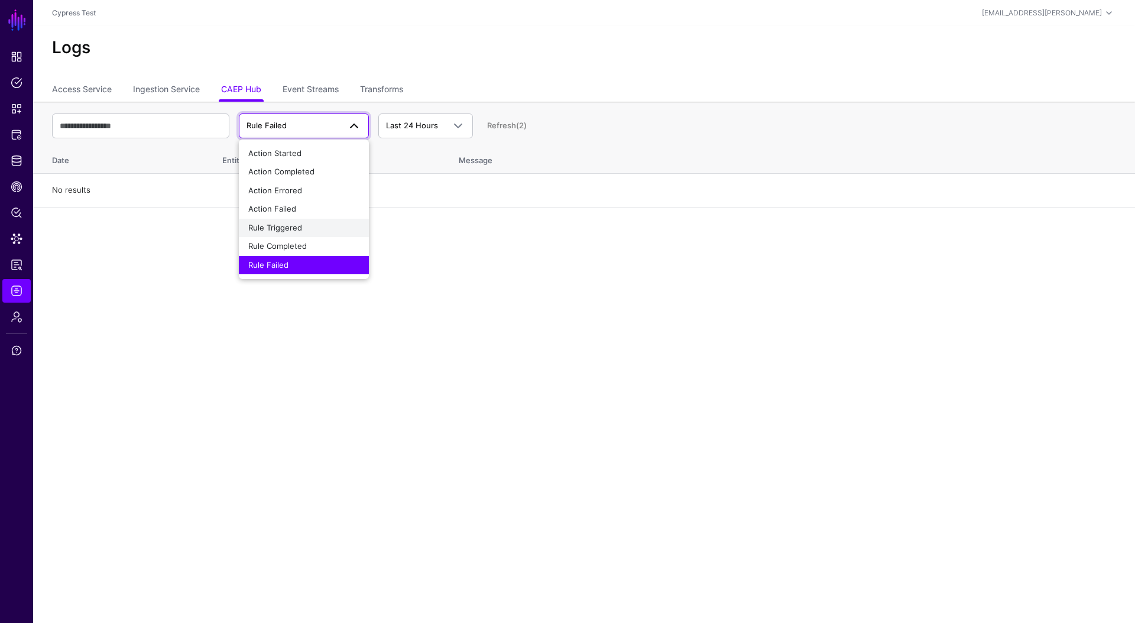
click at [265, 224] on span "Rule Triggered" at bounding box center [275, 227] width 54 height 9
